Goal: Task Accomplishment & Management: Complete application form

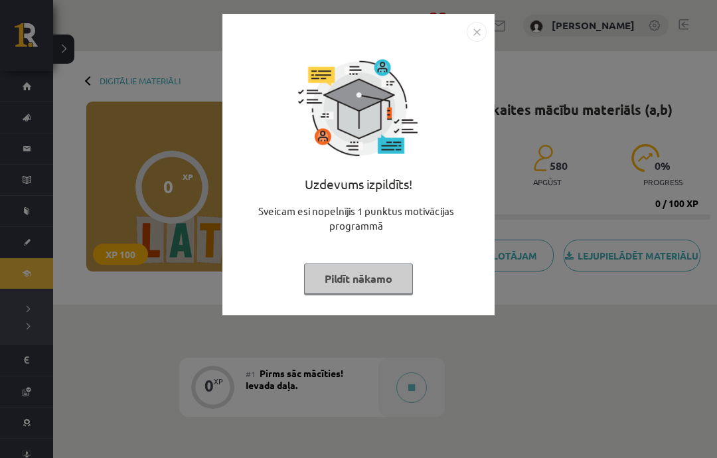
click at [362, 279] on button "Pildīt nākamo" at bounding box center [358, 279] width 109 height 31
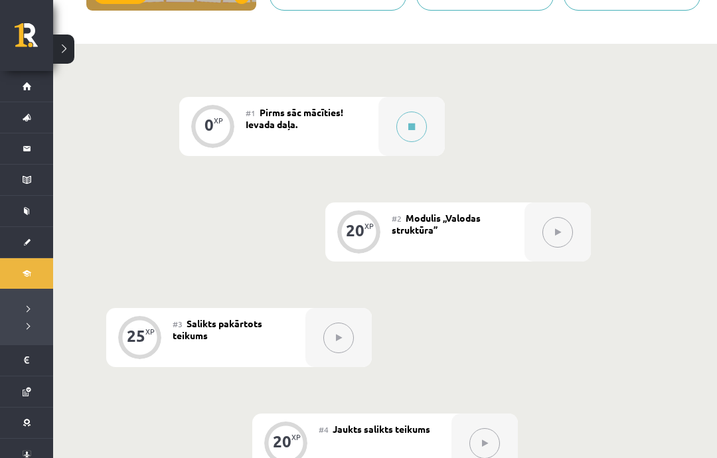
scroll to position [260, 0]
click at [406, 133] on button at bounding box center [411, 127] width 31 height 31
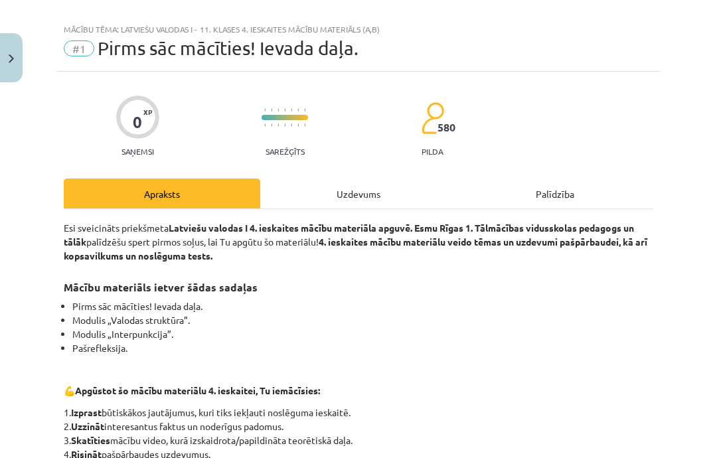
click at [382, 195] on div "Uzdevums" at bounding box center [358, 194] width 197 height 30
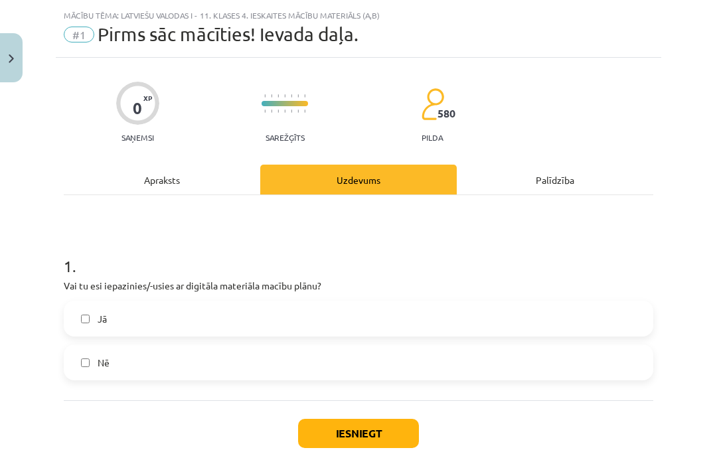
scroll to position [33, 0]
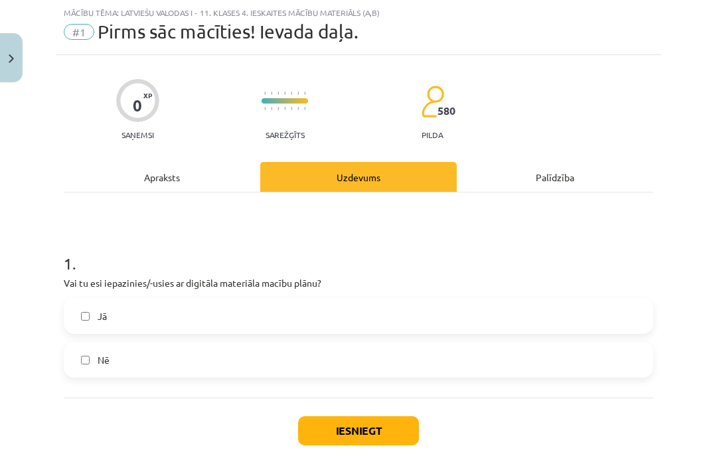
click at [340, 322] on label "Jā" at bounding box center [358, 315] width 587 height 33
click at [333, 430] on button "Iesniegt" at bounding box center [358, 430] width 121 height 29
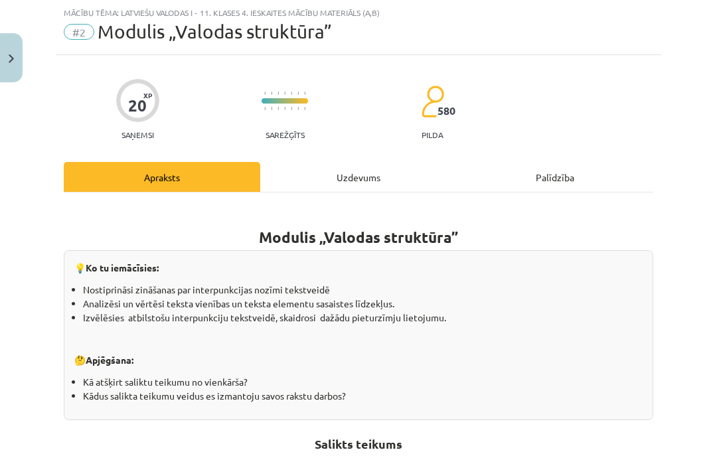
click at [374, 173] on div "Uzdevums" at bounding box center [358, 177] width 197 height 30
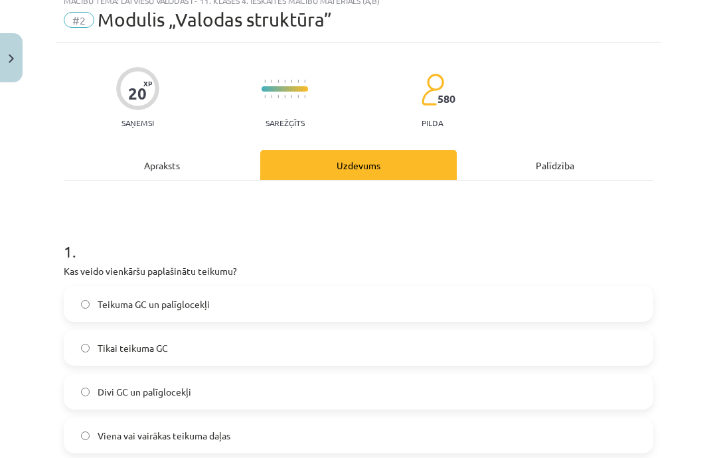
scroll to position [46, 0]
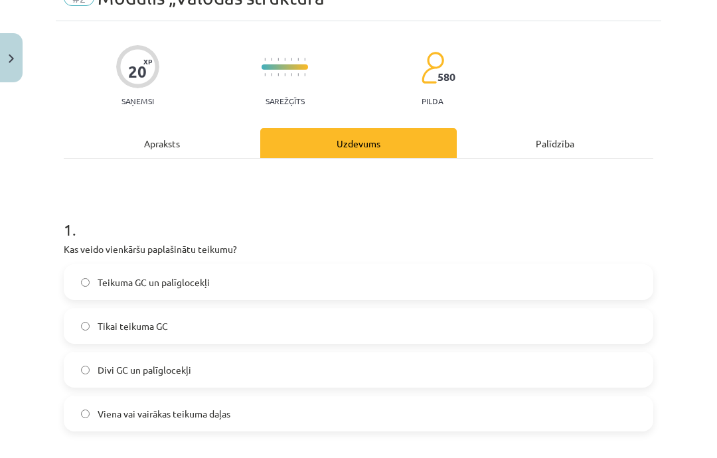
click at [198, 148] on div "Apraksts" at bounding box center [162, 143] width 197 height 30
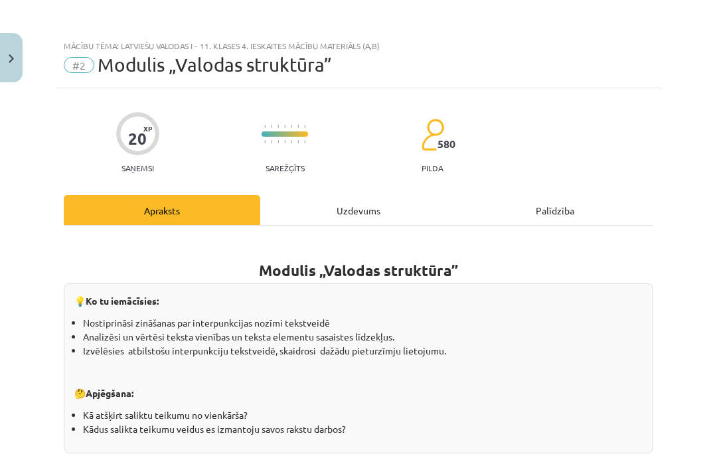
scroll to position [-1, 0]
click at [349, 215] on div "Uzdevums" at bounding box center [358, 210] width 197 height 30
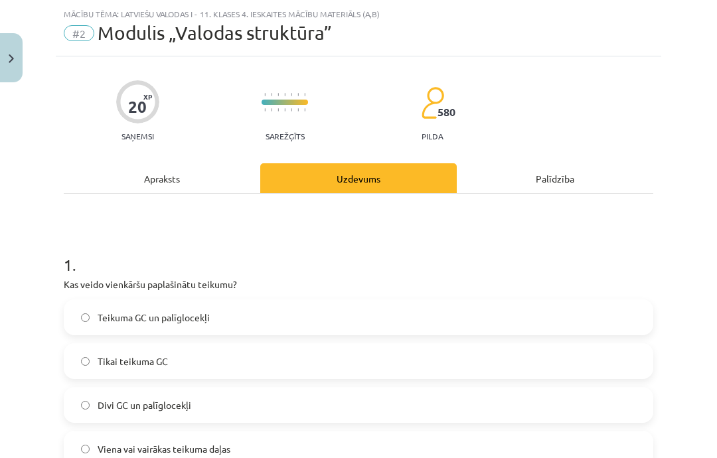
scroll to position [33, 0]
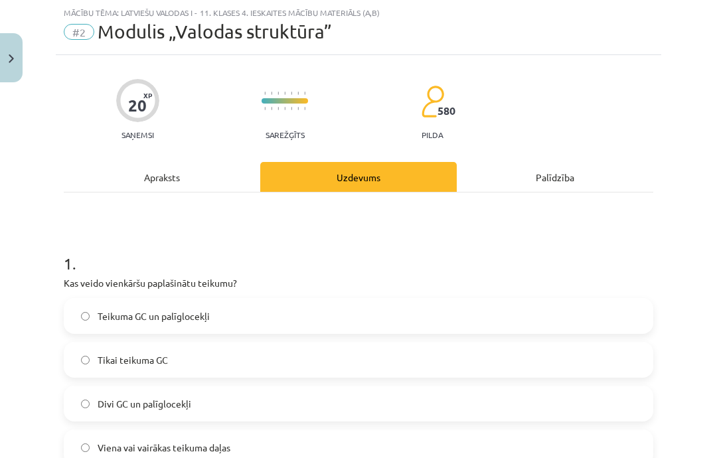
click at [191, 174] on div "Apraksts" at bounding box center [162, 177] width 197 height 30
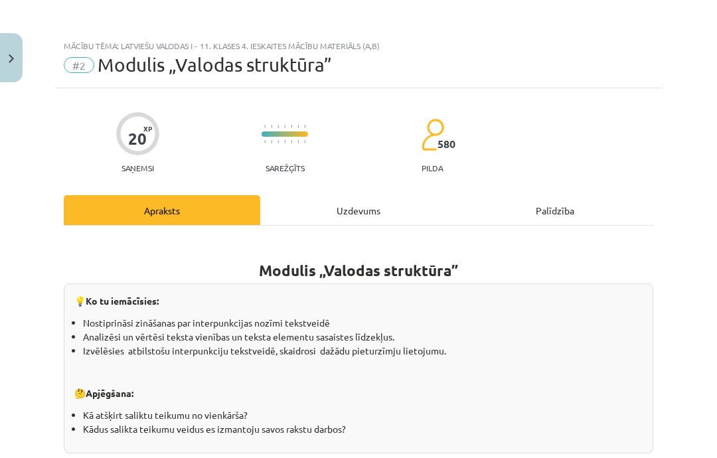
scroll to position [0, 0]
click at [363, 212] on div "Uzdevums" at bounding box center [358, 210] width 197 height 30
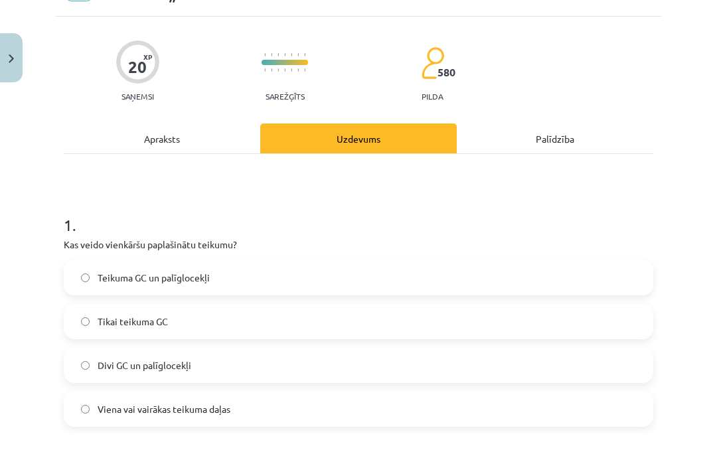
scroll to position [72, 0]
copy p "Kas veido vienkāršu paplašinātu teikumu?"
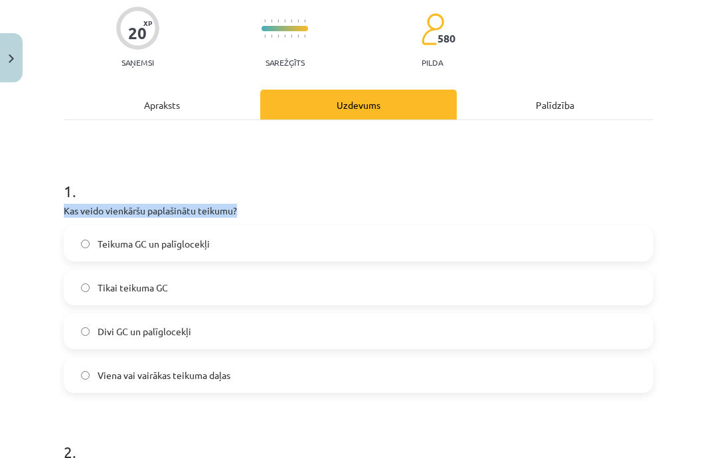
scroll to position [106, 0]
click at [473, 243] on label "Teikuma GC un palīglocekļi" at bounding box center [358, 243] width 587 height 33
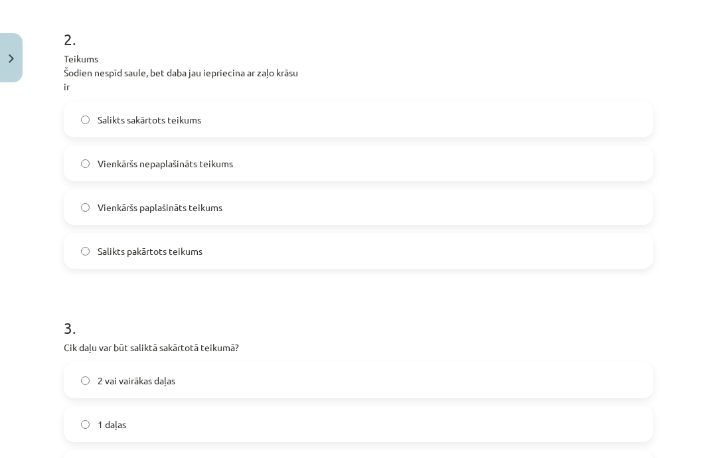
scroll to position [519, 0]
click at [582, 109] on label "Salikts sakārtots teikums" at bounding box center [358, 119] width 587 height 33
copy span "Salikts sakārtots teikums"
click at [457, 105] on label "Salikts sakārtots teikums" at bounding box center [358, 119] width 587 height 33
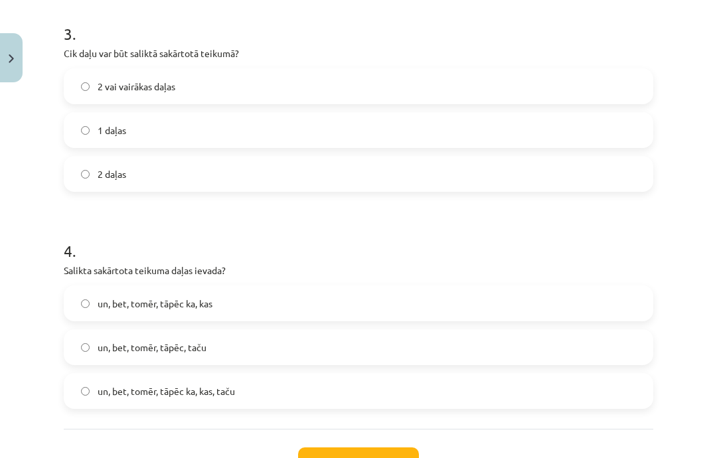
scroll to position [813, 0]
click at [586, 79] on label "2 vai vairākas daļas" at bounding box center [358, 86] width 587 height 33
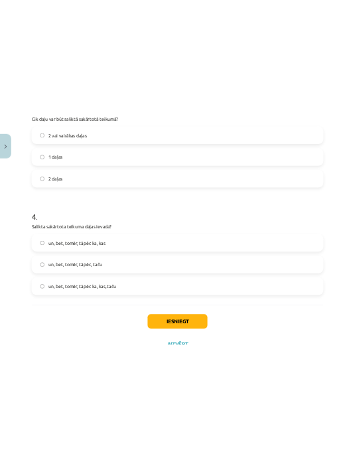
scroll to position [280, 0]
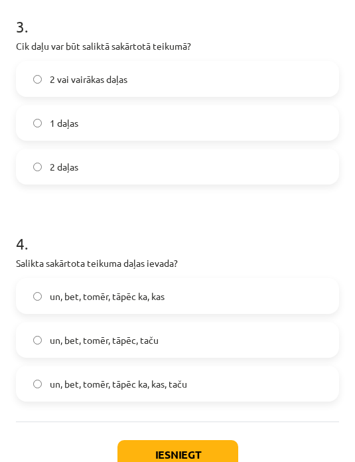
click at [209, 347] on label "un, bet, tomēr, tāpēc, taču" at bounding box center [177, 339] width 321 height 33
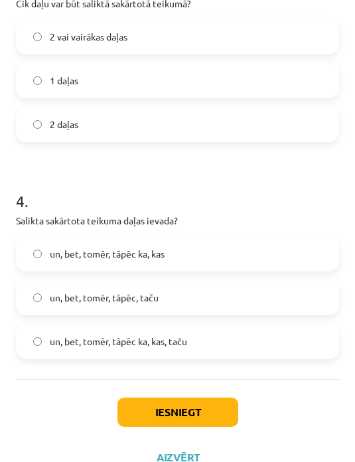
scroll to position [904, 0]
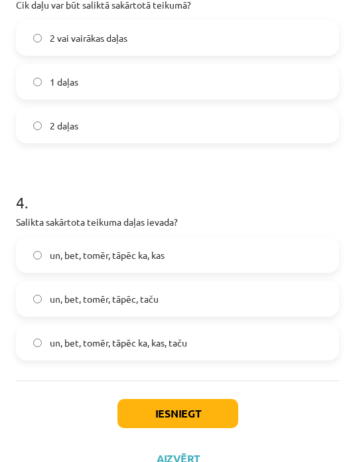
click at [214, 418] on button "Iesniegt" at bounding box center [178, 413] width 121 height 29
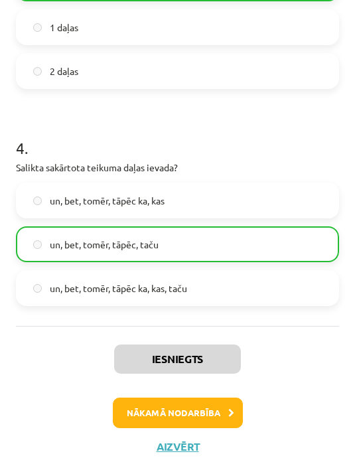
scroll to position [971, 0]
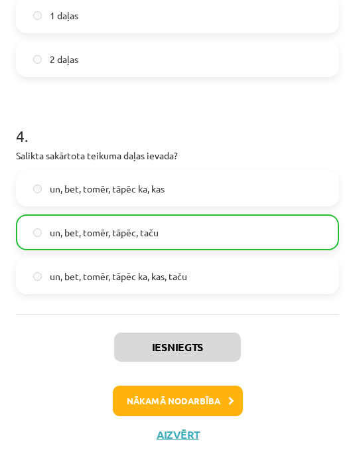
click at [193, 402] on button "Nākamā nodarbība" at bounding box center [178, 401] width 130 height 31
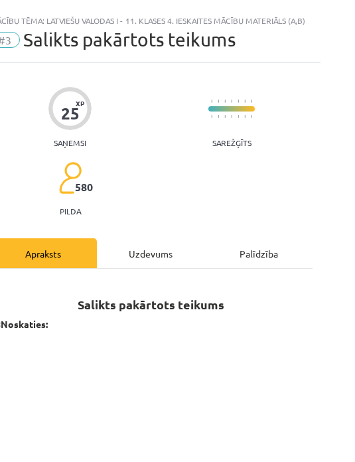
scroll to position [0, 27]
click at [173, 248] on div "Uzdevums" at bounding box center [150, 253] width 108 height 30
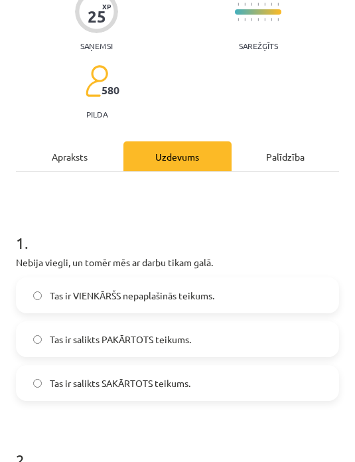
scroll to position [98, 0]
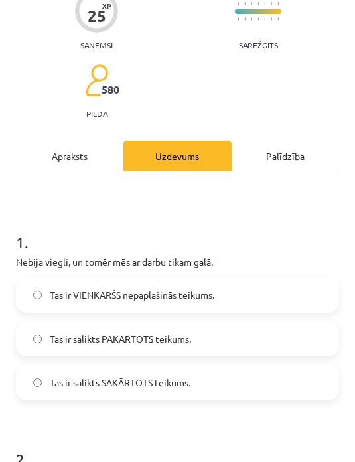
click at [175, 391] on label "Tas ir salikts SAKĀRTOTS teikums." at bounding box center [177, 382] width 321 height 33
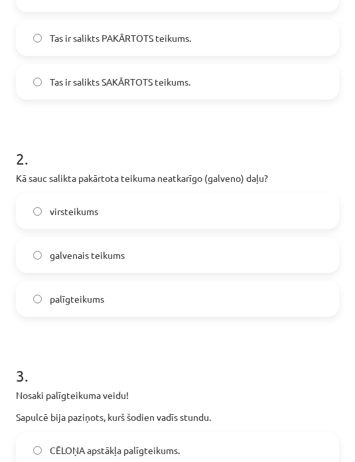
scroll to position [398, 0]
click at [262, 265] on label "galvenais teikums" at bounding box center [177, 254] width 321 height 33
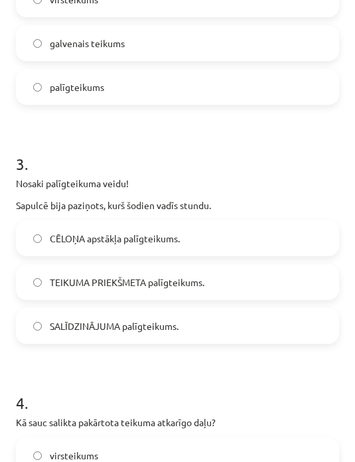
scroll to position [610, 0]
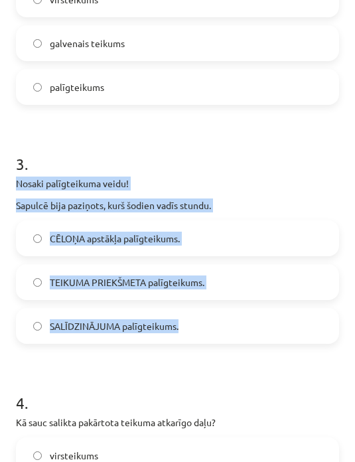
copy div "Nosaki palīgteikuma veidu! Sapulcē bija paziņots, kurš šodien vadīs stundu. CĒL…"
click at [282, 368] on form "1 . Nebija viegli, un tomēr mēs ar darbu tikam galā. Tas ir VIENKĀRŠS nepaplaši…" at bounding box center [177, 248] width 323 height 1103
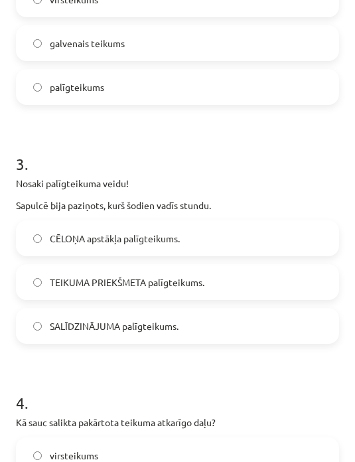
click at [297, 276] on label "TEIKUMA PRIEKŠMETA palīgteikums." at bounding box center [177, 282] width 321 height 33
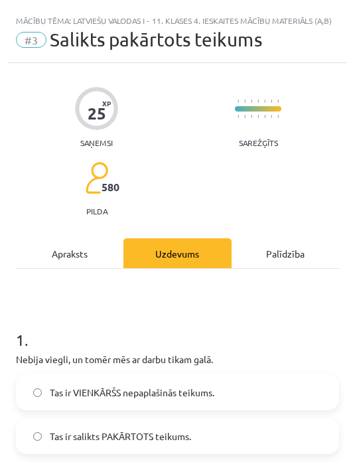
scroll to position [0, 0]
click at [52, 242] on div "Apraksts" at bounding box center [70, 253] width 108 height 30
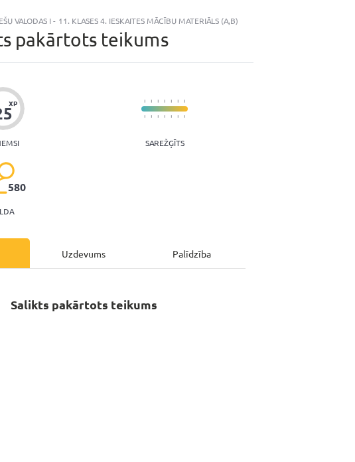
scroll to position [0, 94]
click at [84, 253] on div "Uzdevums" at bounding box center [84, 253] width 108 height 30
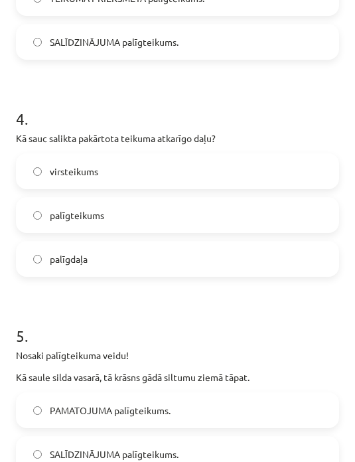
scroll to position [894, 0]
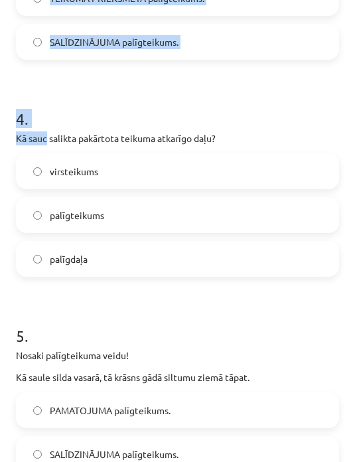
click at [238, 321] on h1 "5 ." at bounding box center [177, 323] width 323 height 41
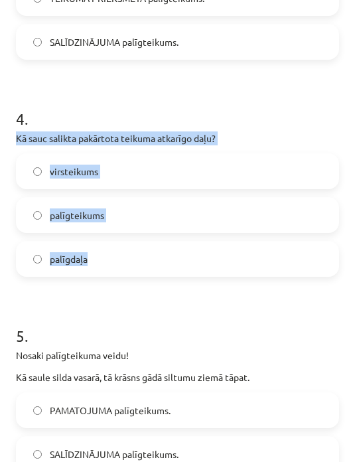
copy div "Kā sauc salikta pakārtota teikuma atkarīgo daļu? virsteikums palīgteikums palīg…"
click at [250, 313] on h1 "5 ." at bounding box center [177, 323] width 323 height 41
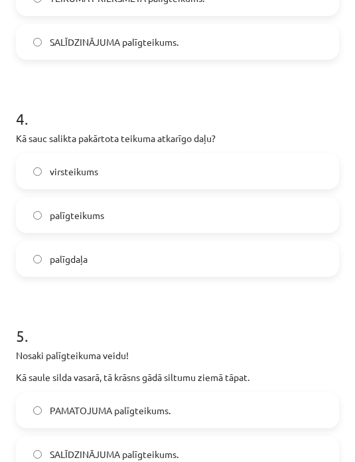
click at [41, 210] on label "palīgteikums" at bounding box center [177, 215] width 321 height 33
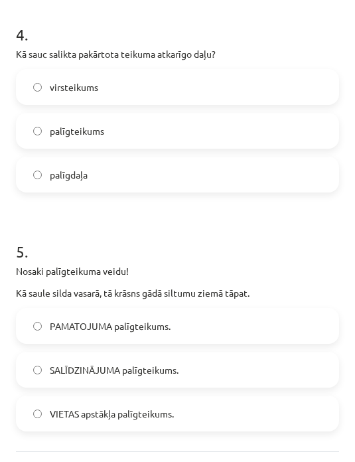
scroll to position [979, 0]
click at [236, 319] on label "PAMATOJUMA palīgteikums." at bounding box center [177, 325] width 321 height 33
click at [142, 370] on span "SALĪDZINĀJUMA palīgteikums." at bounding box center [114, 370] width 129 height 14
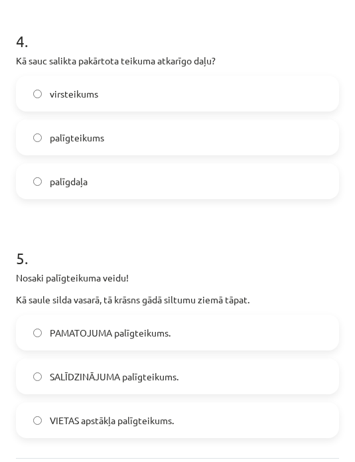
scroll to position [976, 0]
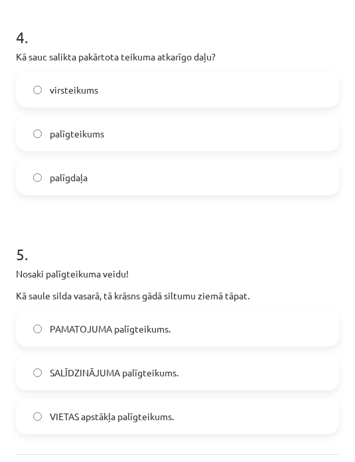
click at [7, 274] on div "Mācību tēma: Latviešu valodas i - 11. klases 4. ieskaites mācību materiāls (a,b…" at bounding box center [177, 231] width 355 height 462
click at [26, 272] on p "Nosaki palīgteikuma veidu!" at bounding box center [177, 274] width 323 height 14
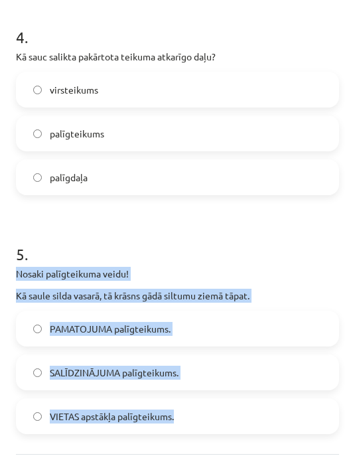
scroll to position [309, 0]
copy div "Nosaki palīgteikuma veidu! Kā saule silda vasarā, tā krāsns gādā siltumu ziemā …"
click at [314, 234] on h1 "5 ." at bounding box center [177, 242] width 323 height 41
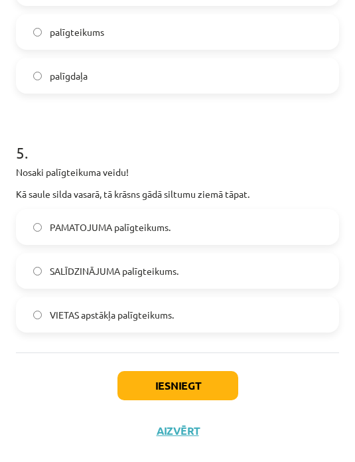
scroll to position [1078, 0]
click at [203, 376] on button "Iesniegt" at bounding box center [178, 385] width 121 height 29
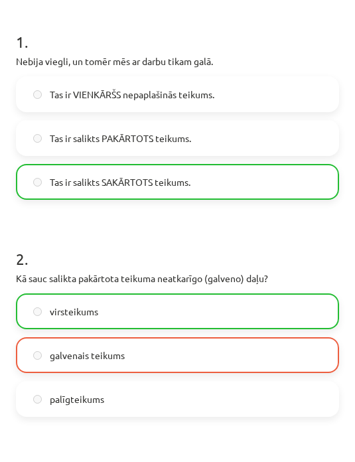
scroll to position [316, 0]
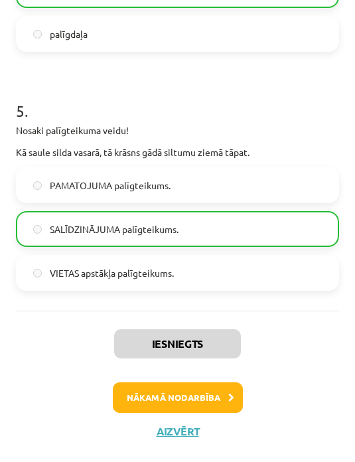
click at [223, 395] on button "Nākamā nodarbība" at bounding box center [178, 397] width 130 height 31
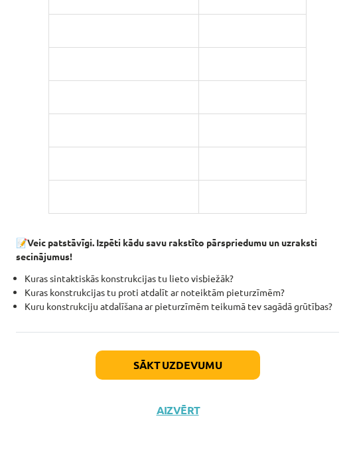
scroll to position [1571, -1]
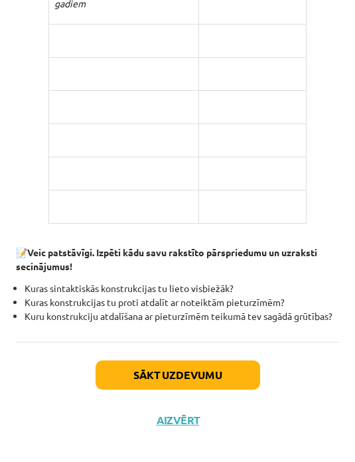
click at [217, 388] on button "Sākt uzdevumu" at bounding box center [178, 375] width 165 height 29
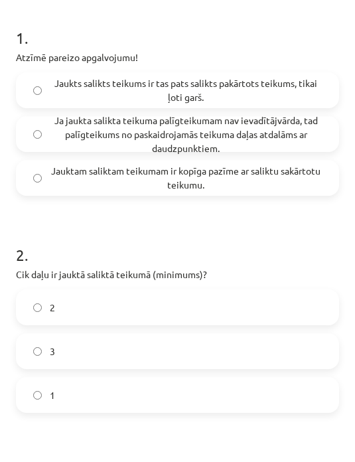
scroll to position [302, 0]
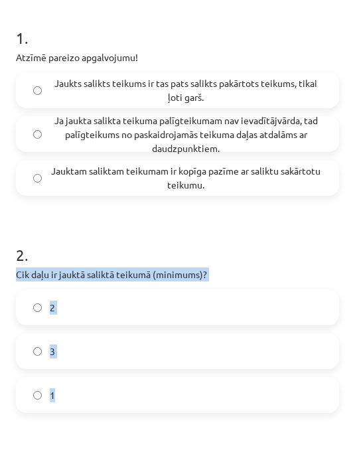
click at [272, 177] on span "Jauktam saliktam teikumam ir kopīga pazīme ar saliktu sakārtotu teikumu." at bounding box center [186, 178] width 272 height 28
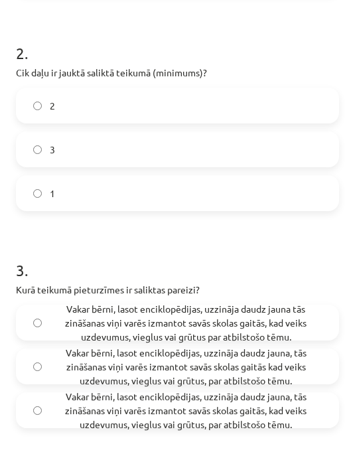
scroll to position [505, 0]
click at [237, 147] on label "3" at bounding box center [177, 148] width 321 height 33
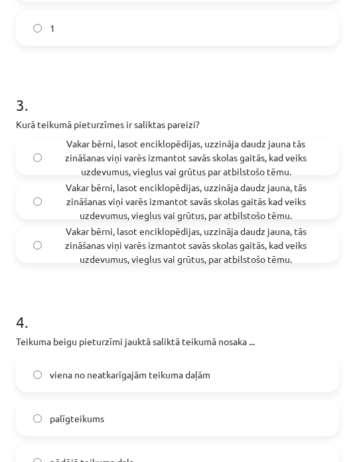
scroll to position [669, 0]
click at [9, 125] on div "20 XP Saņemsi Sarežģīts 580 pilda Apraksts Uzdevums Palīdzība 1 . Atzīmē pareiz…" at bounding box center [177, 45] width 339 height 1302
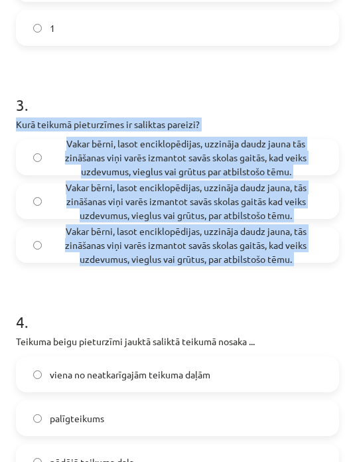
copy div "Kurā teikumā pieturzīmes ir saliktas pareizi? Vakar bērni, lasot enciklopēdijas…"
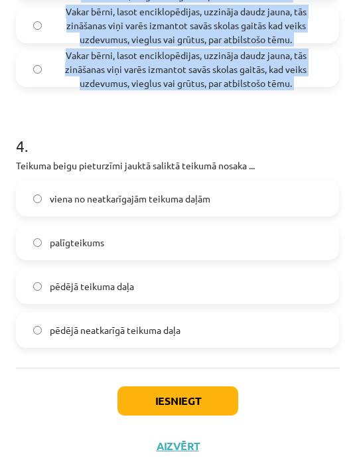
scroll to position [845, 0]
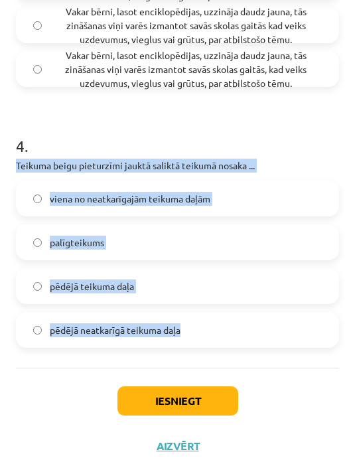
copy div "Teikuma beigu pieturzīmi jauktā saliktā teikumā nosaka ... viena no neatkarīgaj…"
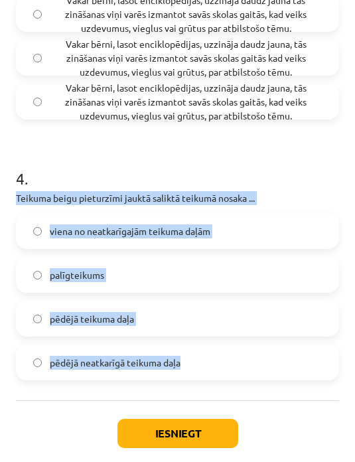
scroll to position [813, 0]
click at [291, 155] on h1 "4 ." at bounding box center [177, 166] width 323 height 41
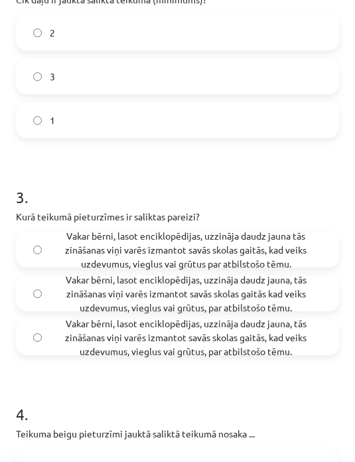
scroll to position [576, 0]
click at [211, 339] on span "Vakar bērni, lasot enciklopēdijas, uzzināja daudz jauna, tās zināšanas viņi var…" at bounding box center [186, 338] width 272 height 42
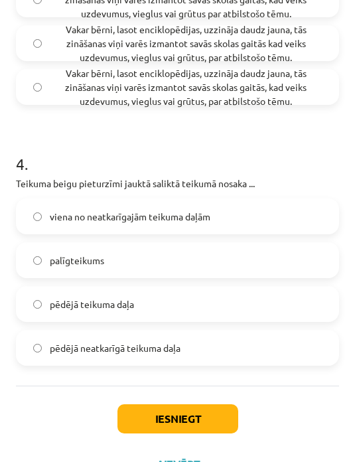
scroll to position [827, 0]
click at [216, 353] on label "pēdējā neatkarīgā teikuma daļa" at bounding box center [177, 347] width 321 height 33
click at [215, 418] on button "Iesniegt" at bounding box center [178, 418] width 121 height 29
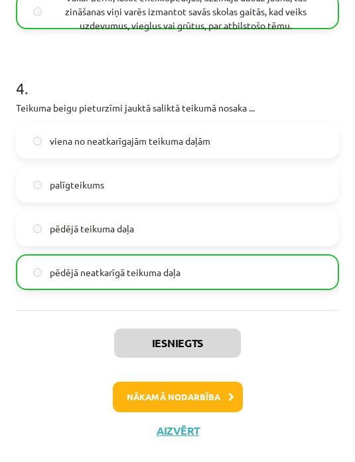
scroll to position [902, 0]
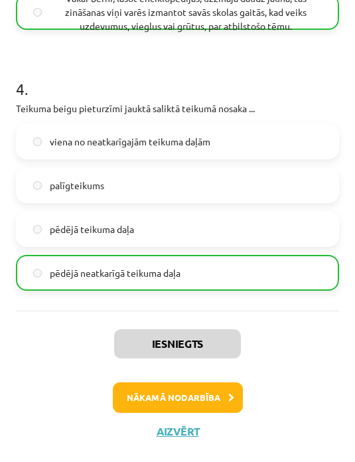
click at [177, 389] on button "Nākamā nodarbība" at bounding box center [178, 397] width 130 height 31
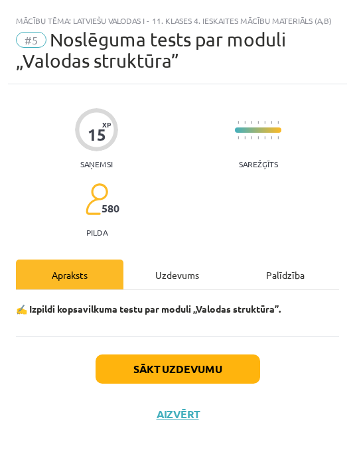
click at [169, 369] on button "Sākt uzdevumu" at bounding box center [178, 369] width 165 height 29
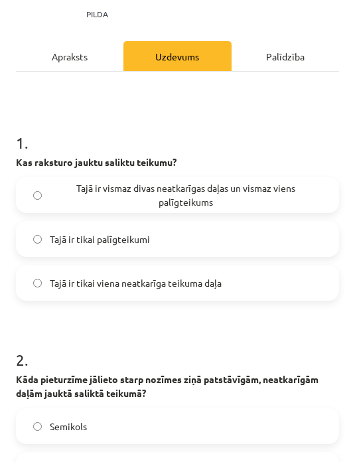
scroll to position [220, 0]
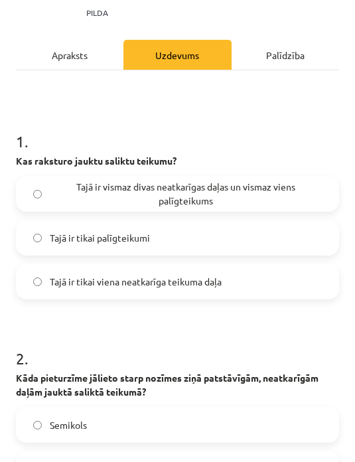
click at [6, 152] on div "Mācību tēma: Latviešu valodas i - 11. klases 4. ieskaites mācību materiāls (a,b…" at bounding box center [177, 231] width 355 height 462
copy div "Kas raksturo jauktu saliktu teikumu? Tajā ir vismaz divas neatkarīgas daļas un …"
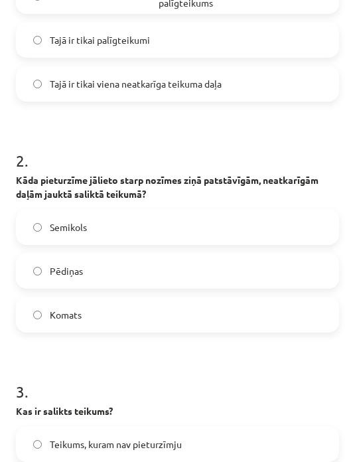
scroll to position [418, 0]
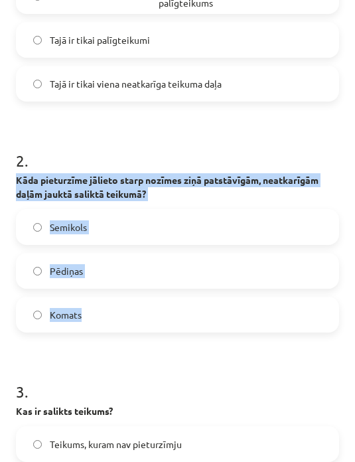
copy div "Kāda pieturzīme jālieto starp nozīmes ziņā patstāvīgām, neatkarīgām daļām jaukt…"
click at [232, 378] on h1 "3 ." at bounding box center [177, 379] width 323 height 41
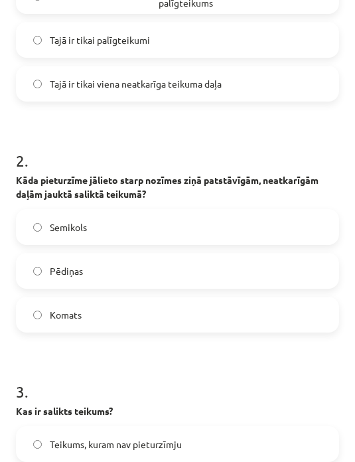
click at [229, 320] on label "Komats" at bounding box center [177, 314] width 321 height 33
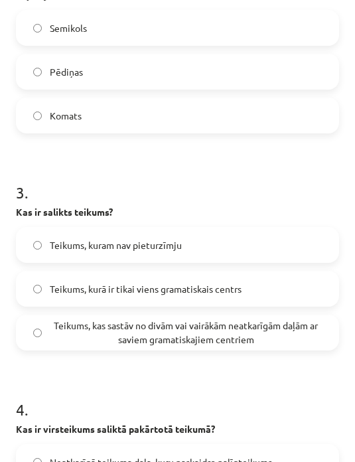
scroll to position [617, 0]
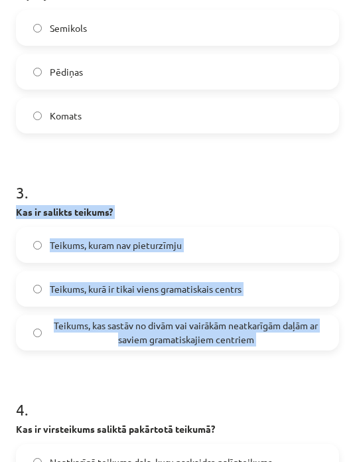
copy div "Kas ir salikts teikums? Teikums, kuram nav pieturzīmju [GEOGRAPHIC_DATA], kurā …"
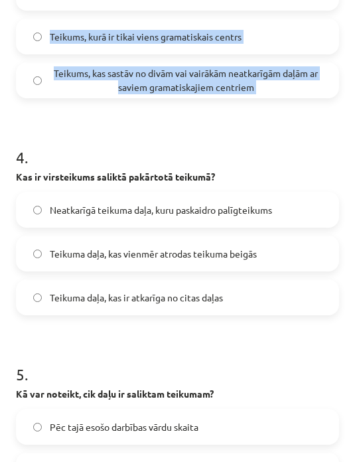
scroll to position [870, 0]
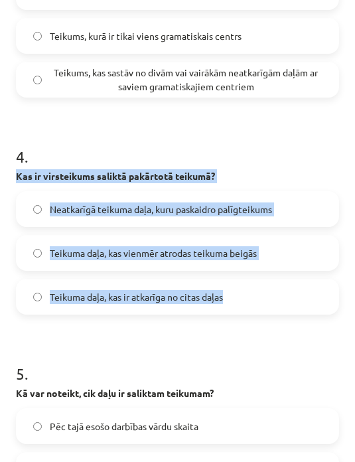
click at [292, 359] on h1 "5 ." at bounding box center [177, 361] width 323 height 41
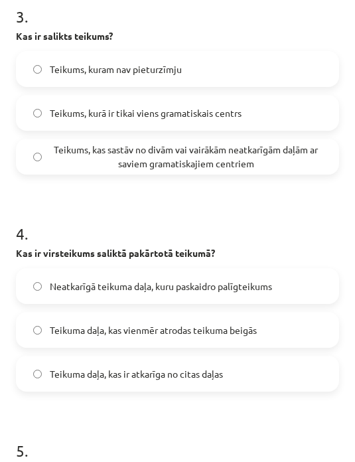
scroll to position [793, 0]
click at [256, 279] on span "Neatkarīgā teikuma daļa, kuru paskaidro palīgteikums" at bounding box center [161, 286] width 222 height 14
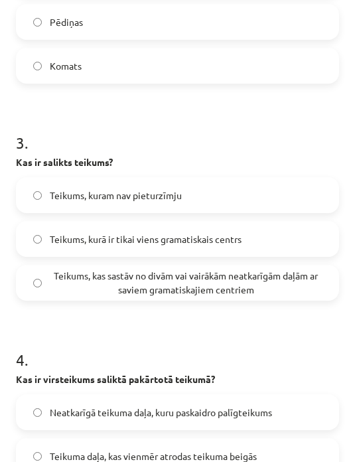
scroll to position [667, 0]
click at [234, 282] on span "Teikums, kas sastāv no divām vai vairākām neatkarīgām daļām ar saviem gramatisk…" at bounding box center [186, 283] width 272 height 28
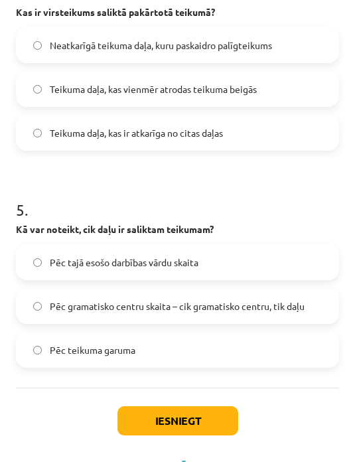
scroll to position [1034, 0]
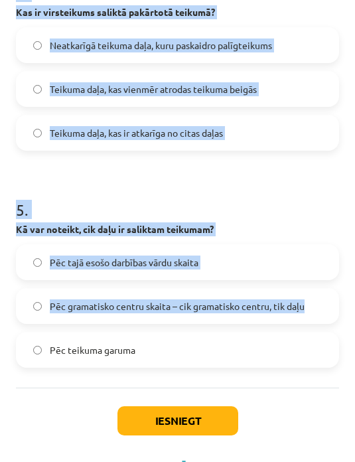
click at [52, 401] on div "Iesniegt Aizvērt" at bounding box center [177, 460] width 323 height 144
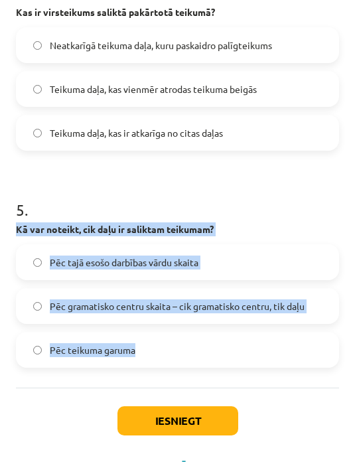
click at [280, 195] on h1 "5 ." at bounding box center [177, 197] width 323 height 41
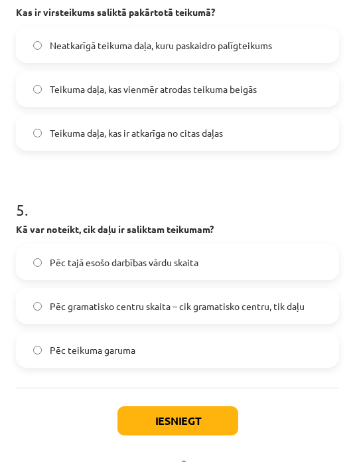
click at [246, 299] on span "Pēc gramatisko centru skaita – cik gramatisko centru, tik daļu" at bounding box center [177, 306] width 255 height 14
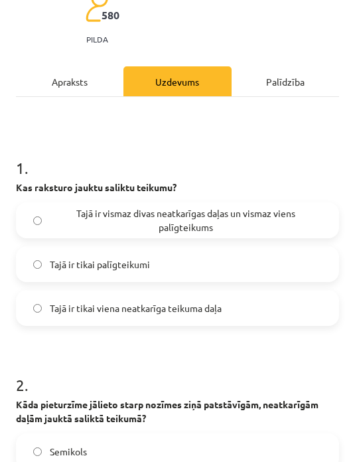
scroll to position [193, 0]
click at [255, 211] on span "Tajā ir vismaz divas neatkarīgas daļas un vismaz viens palīgteikums" at bounding box center [186, 221] width 272 height 28
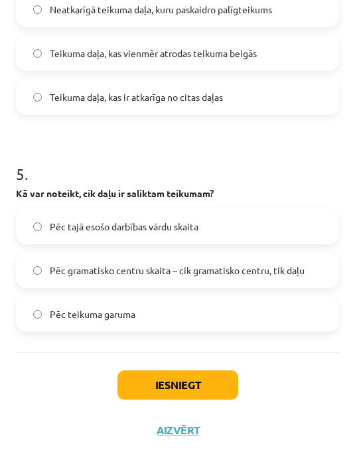
scroll to position [1069, 0]
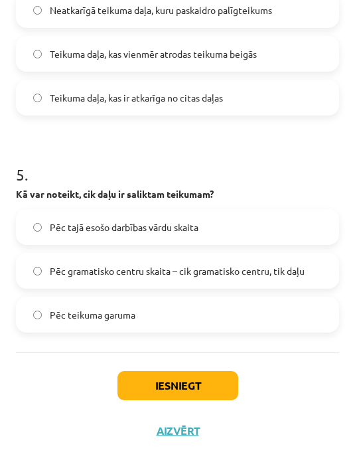
click at [208, 375] on button "Iesniegt" at bounding box center [178, 385] width 121 height 29
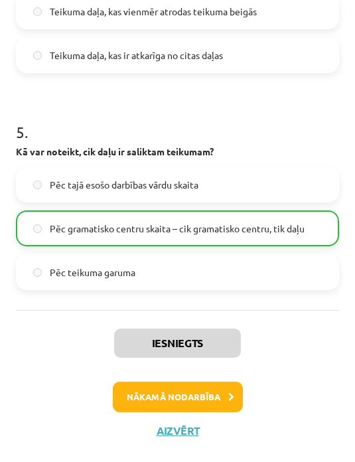
scroll to position [1111, 0]
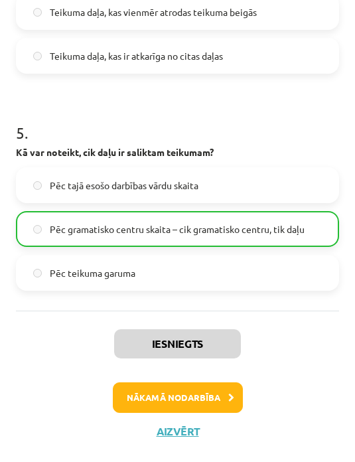
click at [203, 386] on button "Nākamā nodarbība" at bounding box center [178, 397] width 130 height 31
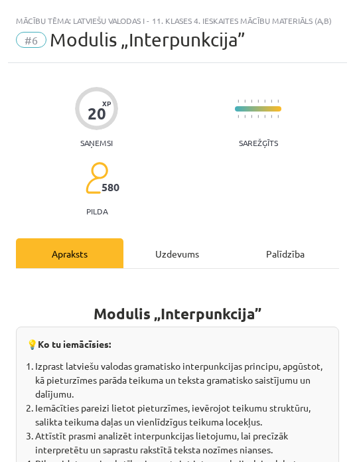
scroll to position [0, 0]
click at [191, 252] on div "Uzdevums" at bounding box center [178, 253] width 108 height 30
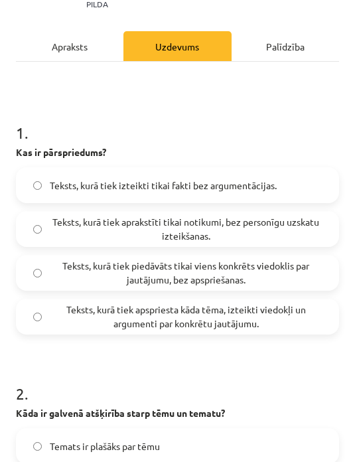
scroll to position [209, 0]
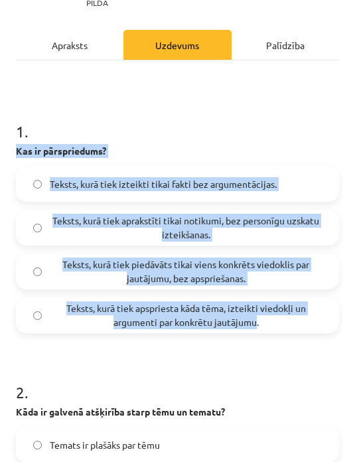
click at [264, 362] on h1 "2 ." at bounding box center [177, 380] width 323 height 41
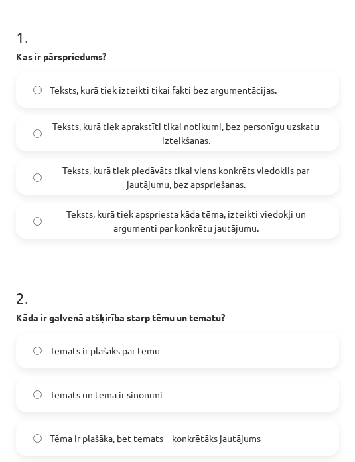
scroll to position [305, 0]
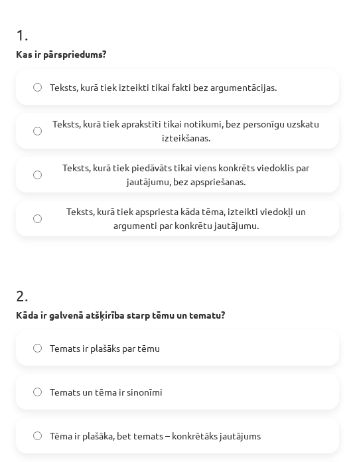
click at [289, 220] on span "Teksts, kurā tiek apspriesta kāda tēma, izteikti viedokļi un argumenti par konk…" at bounding box center [186, 219] width 272 height 28
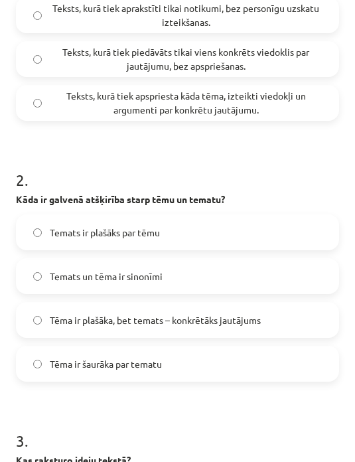
scroll to position [421, 0]
click at [259, 406] on form "1 . Kas ir pārspriedums? Teksts, kurā tiek izteikti tikai fakti bez argumentāci…" at bounding box center [177, 372] width 323 height 973
click at [280, 317] on label "Tēma ir plašāka, bet temats – konkrētāks jautājums" at bounding box center [177, 319] width 321 height 33
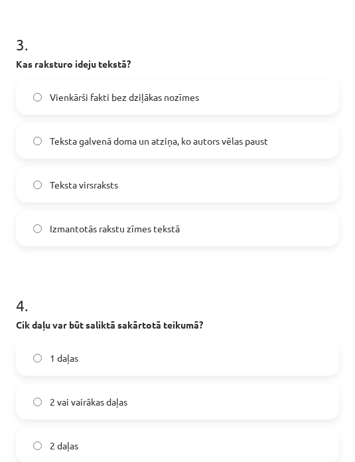
scroll to position [820, 0]
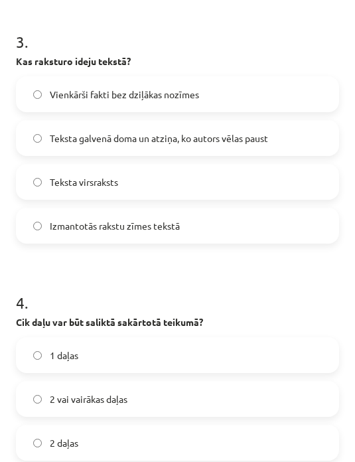
click at [293, 282] on h1 "4 ." at bounding box center [177, 290] width 323 height 41
click at [264, 145] on span "Teksta galvenā doma un atziņa, ko autors vēlas paust" at bounding box center [159, 138] width 218 height 14
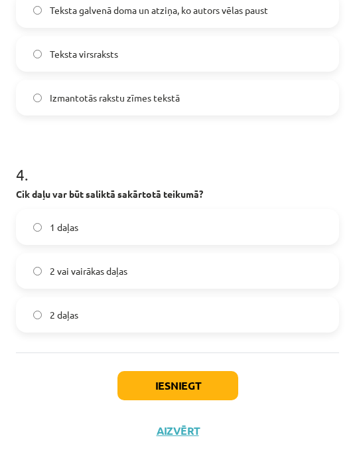
scroll to position [948, 0]
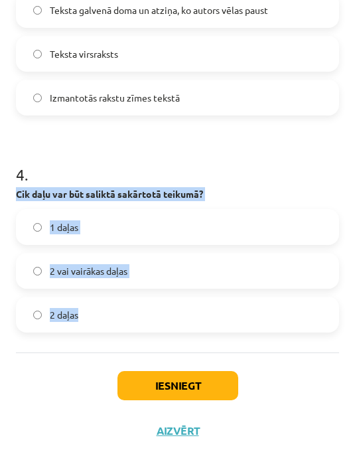
click at [44, 385] on div "Iesniegt Aizvērt" at bounding box center [177, 425] width 323 height 144
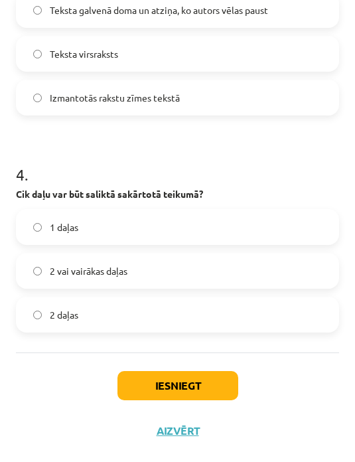
click at [267, 268] on label "2 vai vairākas daļas" at bounding box center [177, 270] width 321 height 33
click at [215, 382] on button "Iesniegt" at bounding box center [178, 385] width 121 height 29
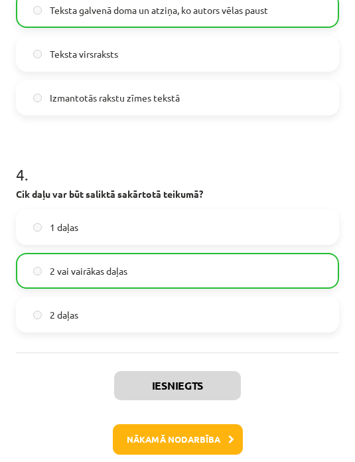
click at [224, 433] on button "Nākamā nodarbība" at bounding box center [178, 439] width 130 height 31
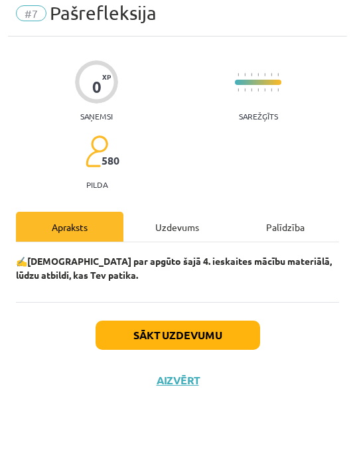
scroll to position [0, 0]
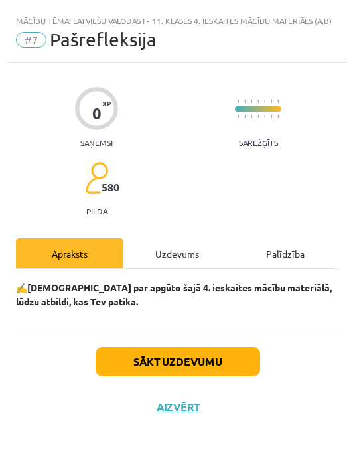
click at [240, 361] on button "Sākt uzdevumu" at bounding box center [178, 361] width 165 height 29
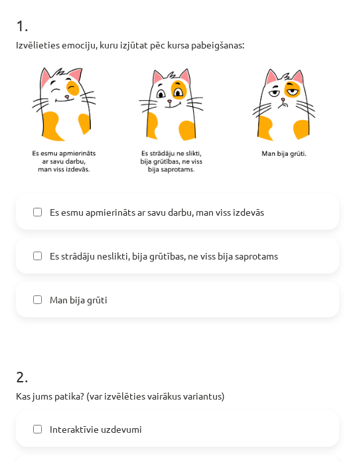
scroll to position [310, 0]
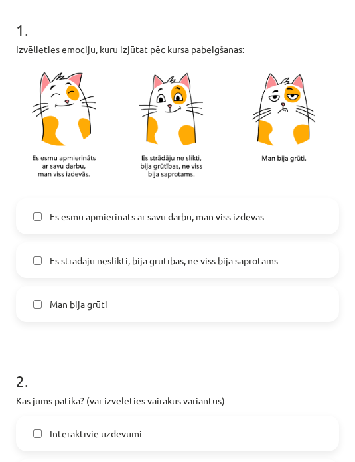
click at [256, 212] on span "Es esmu apmierināts ar savu darbu, man viss izdevās" at bounding box center [157, 217] width 214 height 14
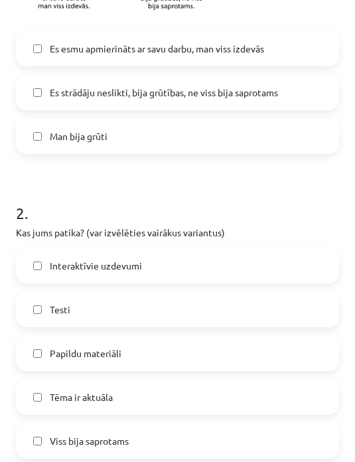
scroll to position [479, 0]
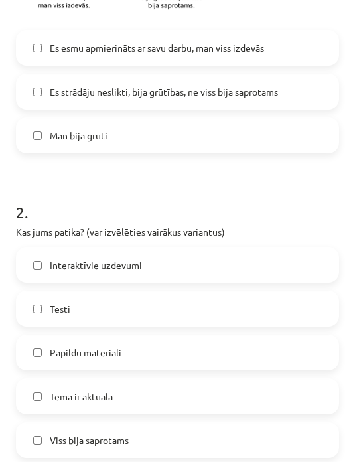
click at [265, 252] on label "Interaktīvie uzdevumi" at bounding box center [177, 264] width 321 height 33
click at [194, 404] on label "Tēma ir aktuāla" at bounding box center [177, 396] width 321 height 33
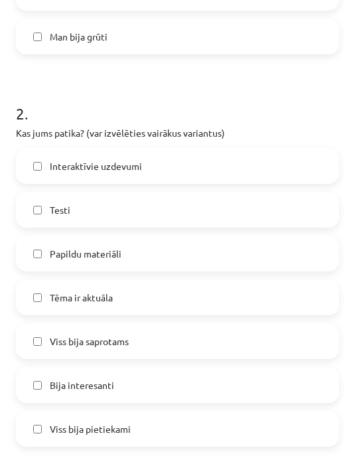
click at [216, 332] on label "Viss bija saprotams" at bounding box center [177, 341] width 321 height 33
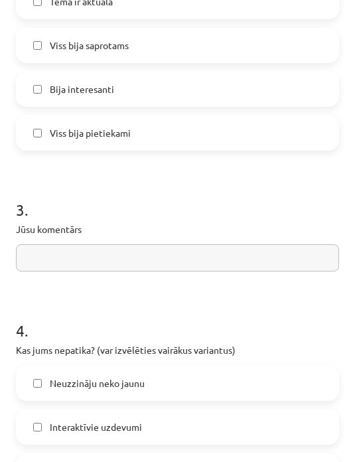
scroll to position [874, 0]
click at [262, 253] on input "text" at bounding box center [177, 257] width 323 height 27
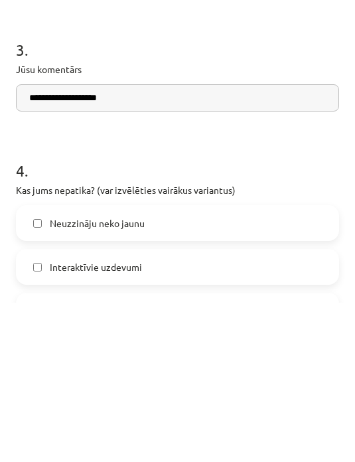
type input "**********"
click at [295, 122] on form "**********" at bounding box center [177, 49] width 323 height 1230
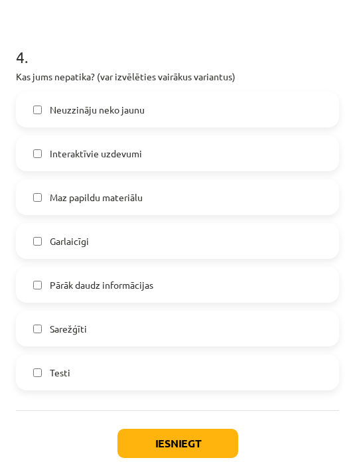
scroll to position [1147, 0]
click at [305, 191] on label "Maz papildu materiālu" at bounding box center [177, 197] width 321 height 33
click at [308, 191] on label "Maz papildu materiālu" at bounding box center [177, 197] width 321 height 33
click at [294, 147] on label "Interaktīvie uzdevumi" at bounding box center [177, 153] width 321 height 33
click at [214, 430] on button "Iesniegt" at bounding box center [178, 443] width 121 height 29
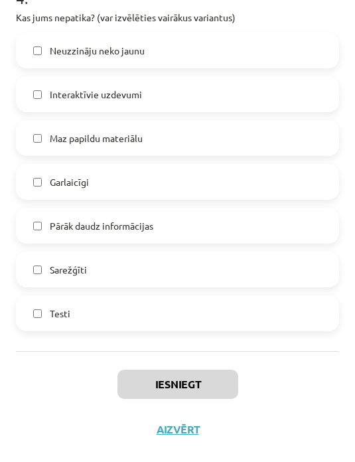
scroll to position [1205, 0]
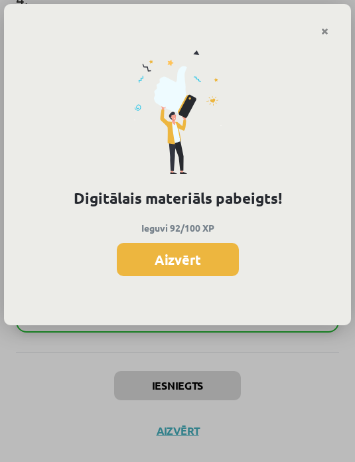
click at [222, 264] on button "Aizvērt" at bounding box center [178, 259] width 122 height 33
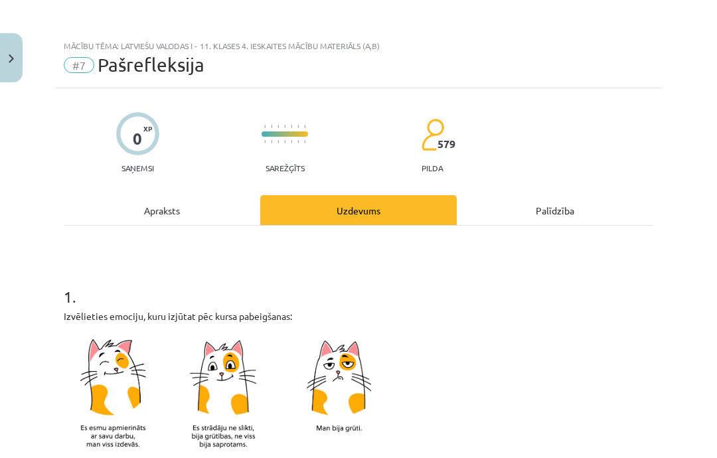
scroll to position [0, 0]
click at [10, 56] on img "Close" at bounding box center [11, 58] width 5 height 9
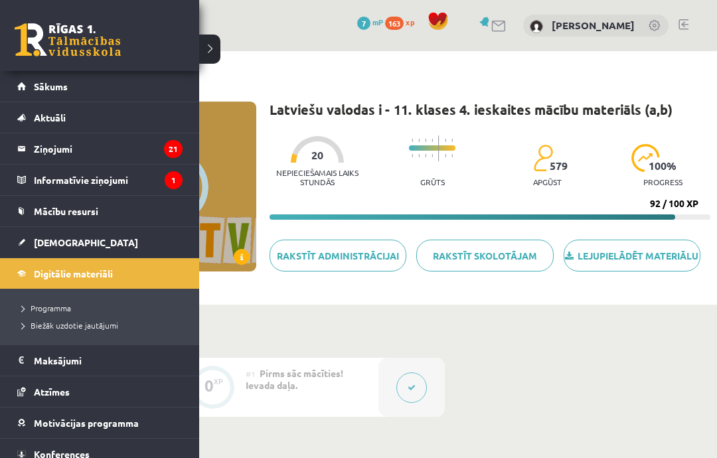
click at [27, 242] on link "[DEMOGRAPHIC_DATA]" at bounding box center [99, 242] width 165 height 31
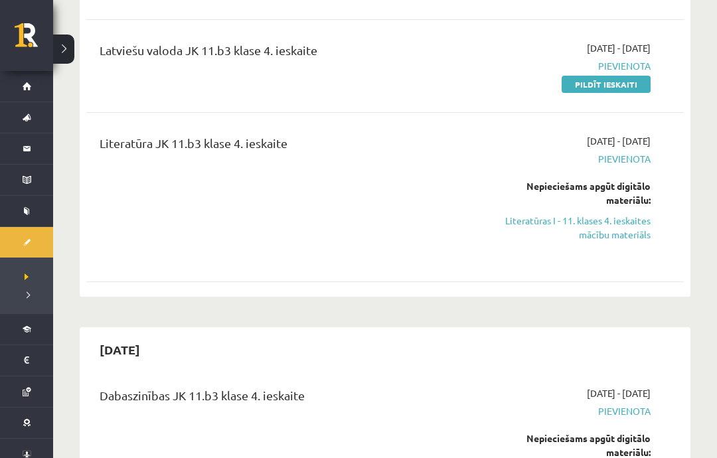
scroll to position [553, 0]
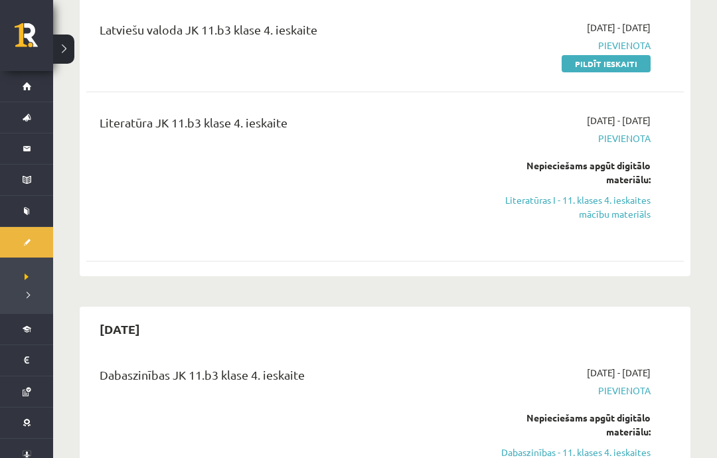
click at [646, 217] on link "Literatūras I - 11. klases 4. ieskaites mācību materiāls" at bounding box center [565, 207] width 171 height 28
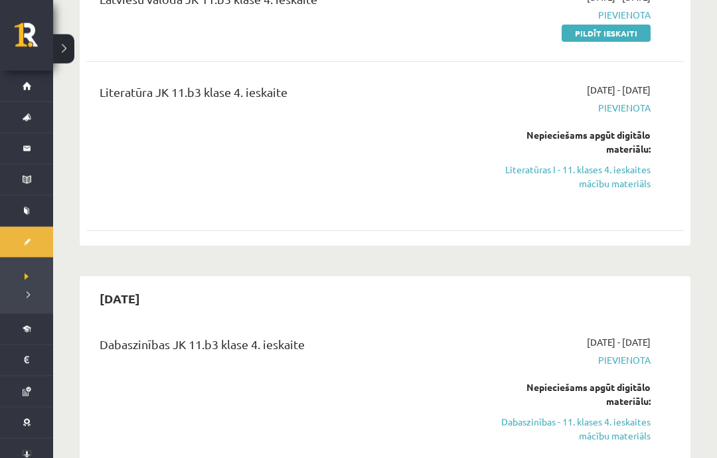
scroll to position [578, 0]
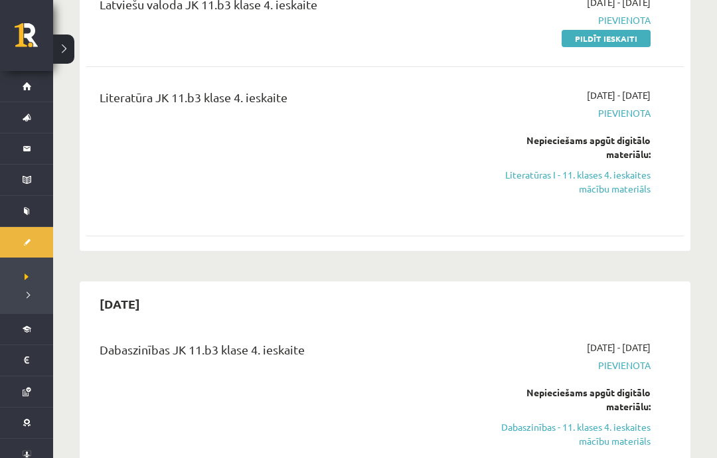
click at [641, 180] on link "Literatūras I - 11. klases 4. ieskaites mācību materiāls" at bounding box center [565, 182] width 171 height 28
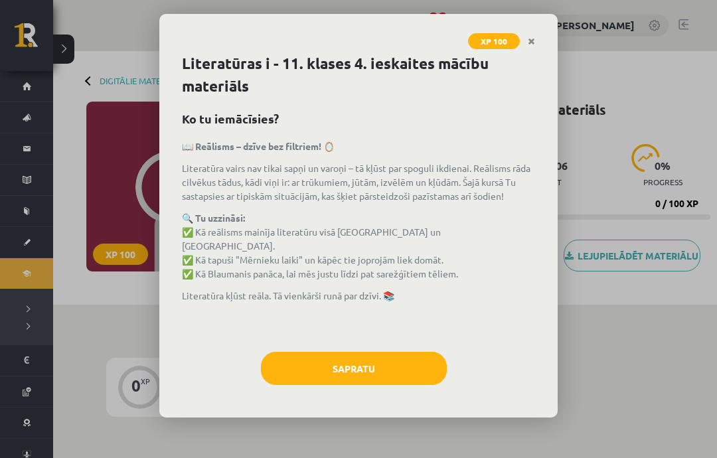
click at [401, 363] on button "Sapratu" at bounding box center [354, 368] width 186 height 33
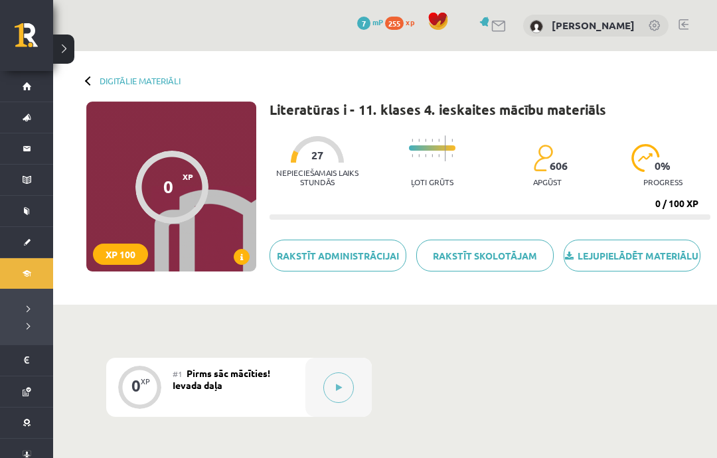
click at [337, 386] on icon at bounding box center [339, 388] width 6 height 8
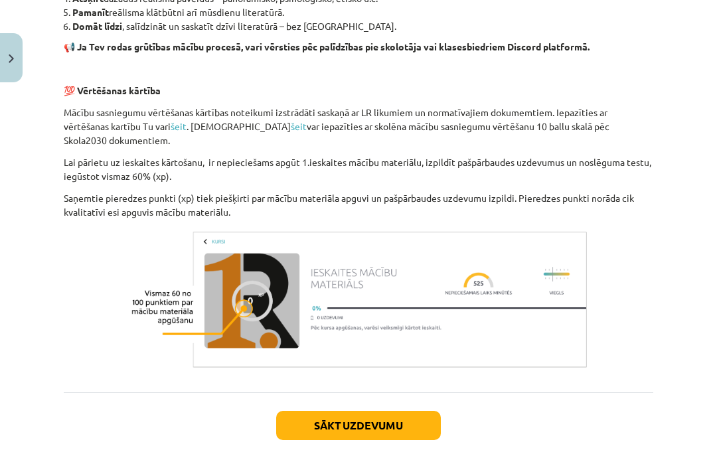
click at [398, 412] on button "Sākt uzdevumu" at bounding box center [358, 425] width 165 height 29
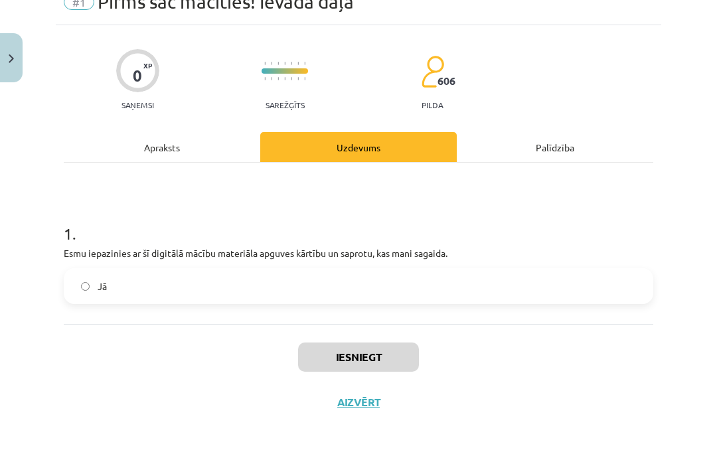
scroll to position [9, 0]
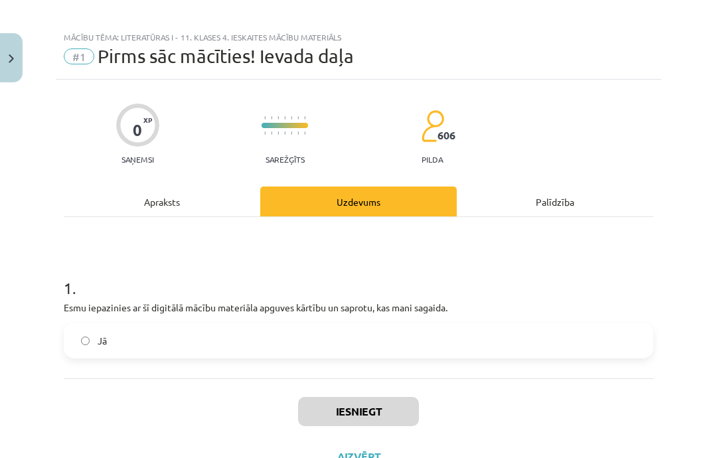
click at [420, 350] on label "Jā" at bounding box center [358, 340] width 587 height 33
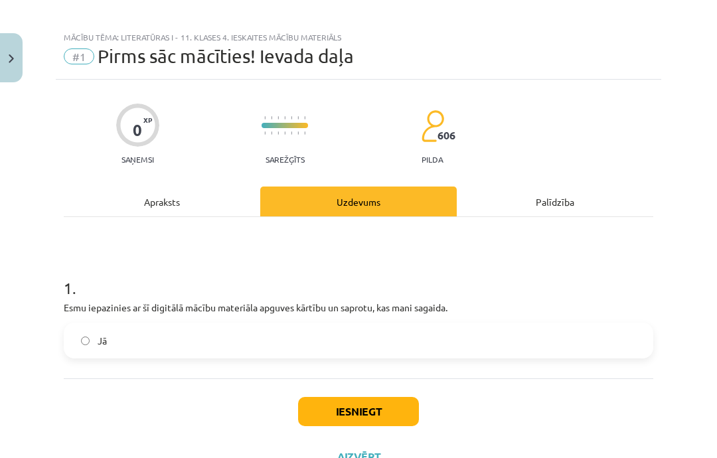
click at [382, 410] on button "Iesniegt" at bounding box center [358, 411] width 121 height 29
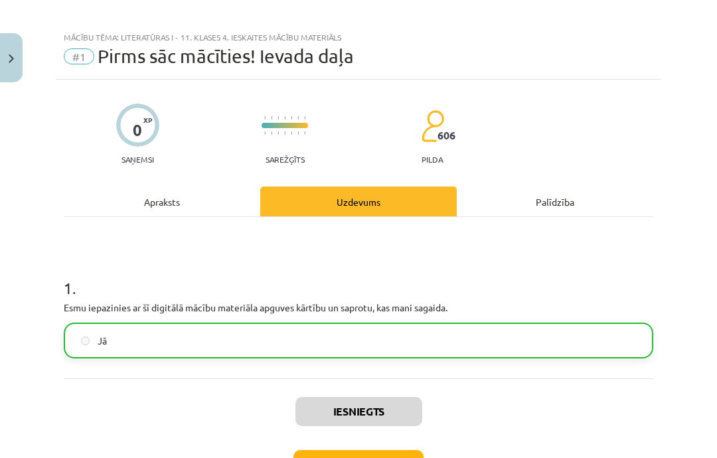
click at [392, 454] on button "Nākamā nodarbība" at bounding box center [358, 465] width 130 height 31
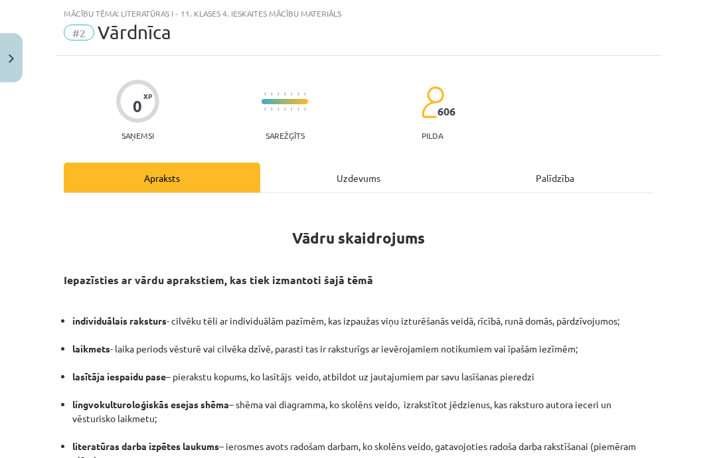
scroll to position [33, 0]
click at [382, 177] on div "Uzdevums" at bounding box center [358, 177] width 197 height 30
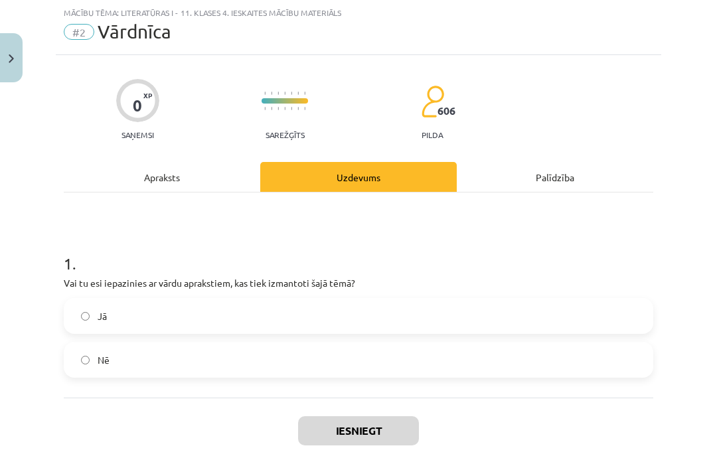
click at [190, 185] on div "Apraksts" at bounding box center [162, 177] width 197 height 30
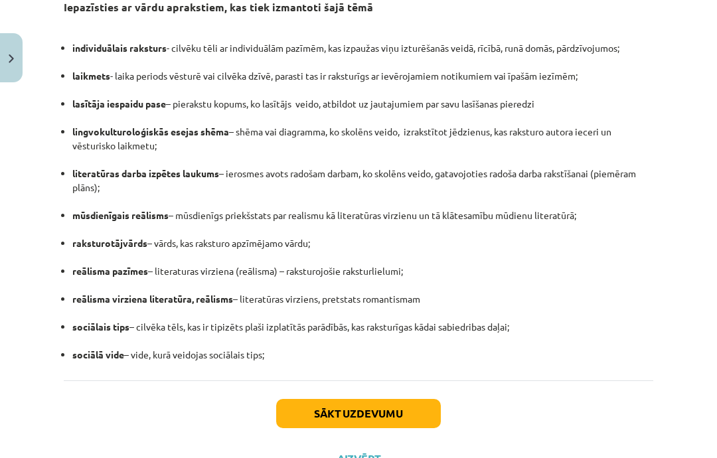
scroll to position [305, 0]
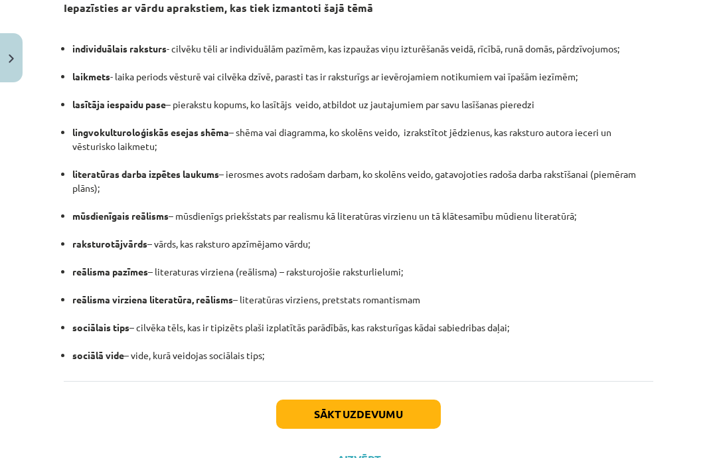
click at [406, 412] on button "Sākt uzdevumu" at bounding box center [358, 414] width 165 height 29
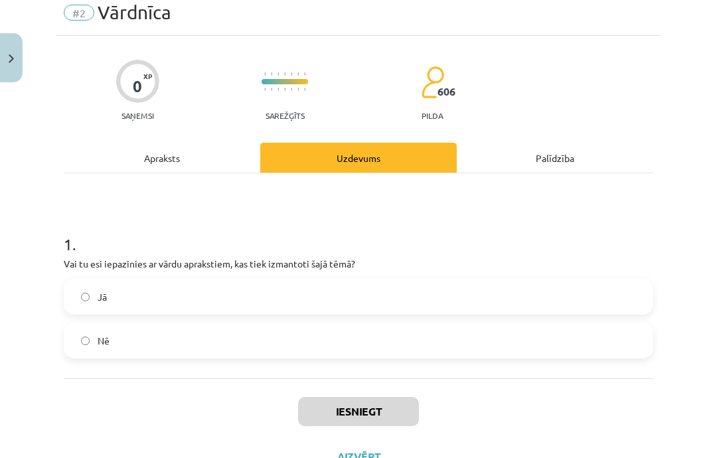
click at [159, 312] on label "Jā" at bounding box center [358, 296] width 587 height 33
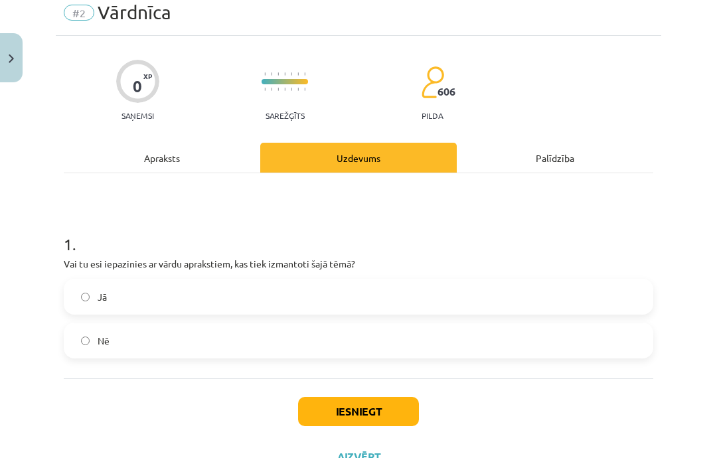
click at [348, 417] on button "Iesniegt" at bounding box center [358, 411] width 121 height 29
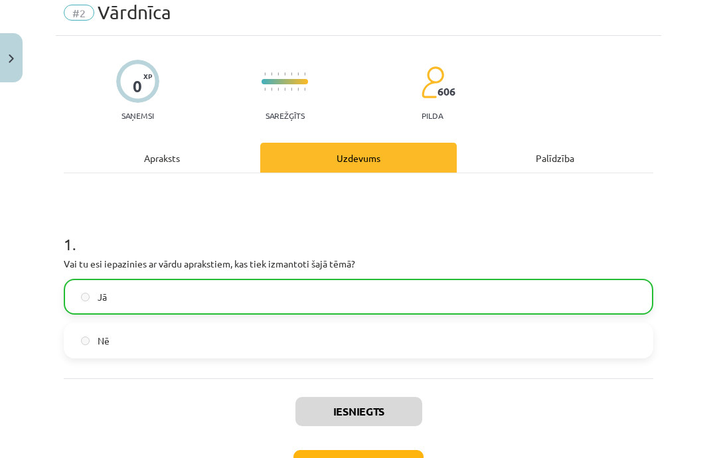
click at [329, 454] on button "Nākamā nodarbība" at bounding box center [358, 465] width 130 height 31
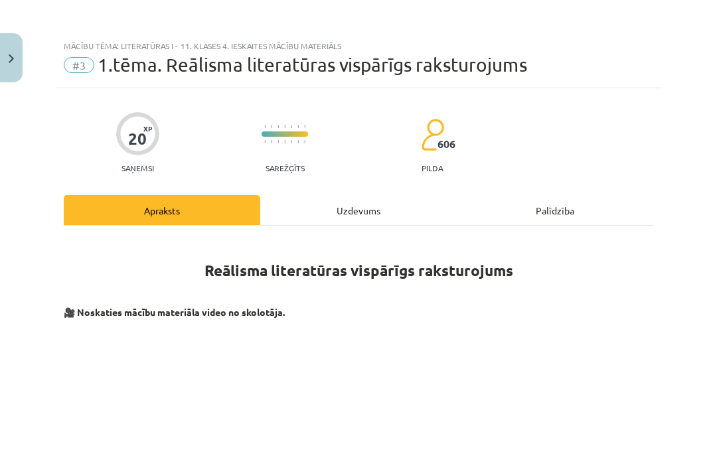
scroll to position [0, 0]
click at [355, 211] on div "Uzdevums" at bounding box center [358, 210] width 197 height 30
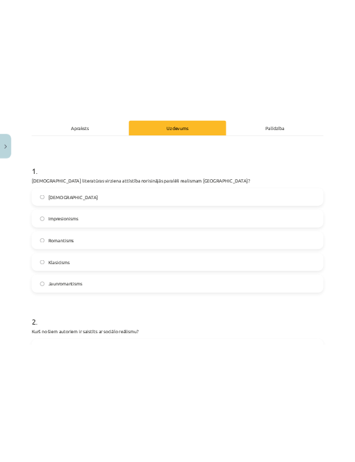
scroll to position [189, 0]
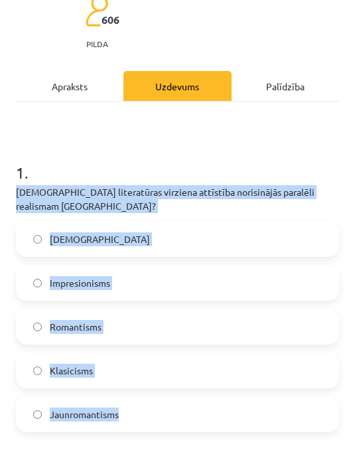
copy div "Kura literatūras virziena attīstība norisinājās paralēli realismam Francijā? Na…"
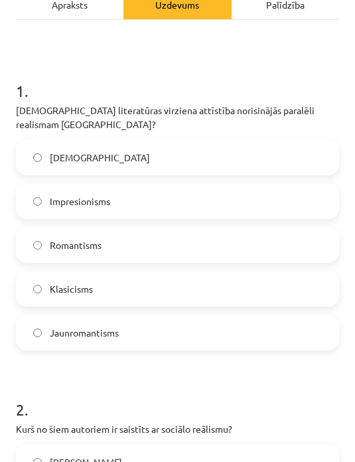
scroll to position [258, 0]
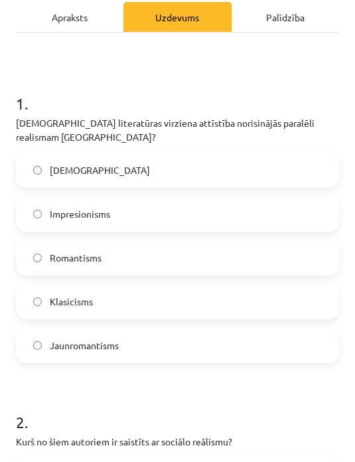
click at [239, 155] on label "Naturālisms" at bounding box center [177, 169] width 321 height 33
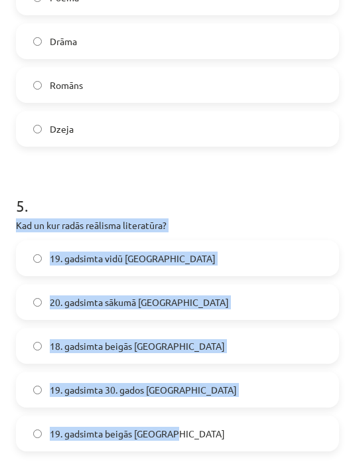
scroll to position [36, 0]
copy div "Kad un kur radās reālisma literatūra? 19. gadsimta vidū Vācijā 20. gadsimta sāk…"
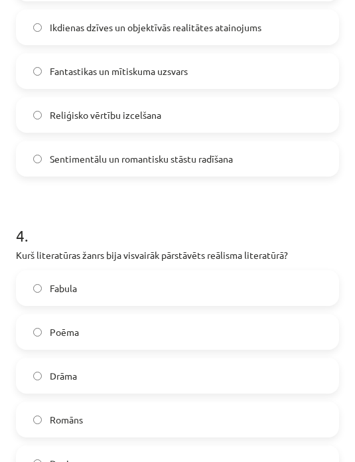
scroll to position [1053, 0]
click at [23, 249] on p "Kurš literatūras žanrs bija visvairāk pārstāvēts reālisma literatūrā?" at bounding box center [177, 256] width 323 height 14
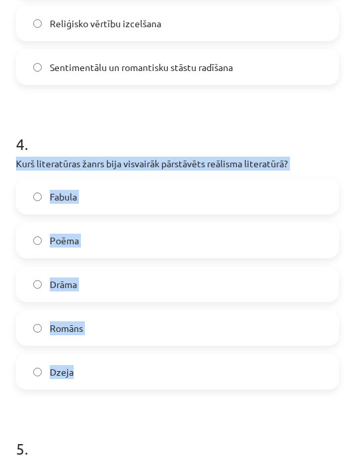
scroll to position [1142, 0]
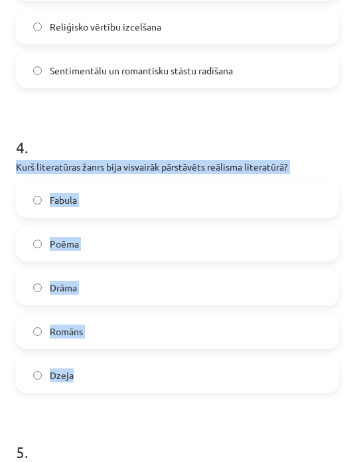
copy div "Kurš literatūras žanrs bija visvairāk pārstāvēts reālisma literatūrā? Fabula Po…"
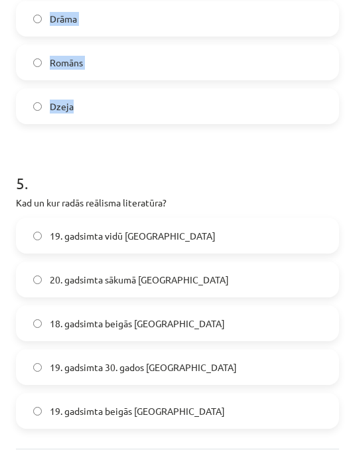
scroll to position [1420, 0]
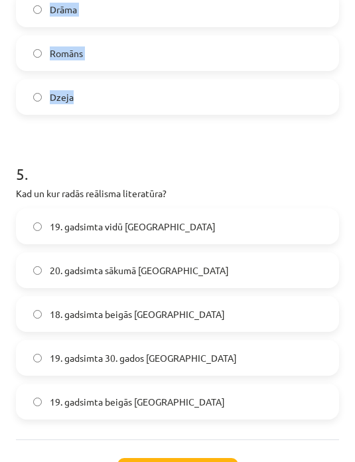
click at [250, 342] on label "19. gadsimta 30. gados Francijā" at bounding box center [177, 357] width 321 height 33
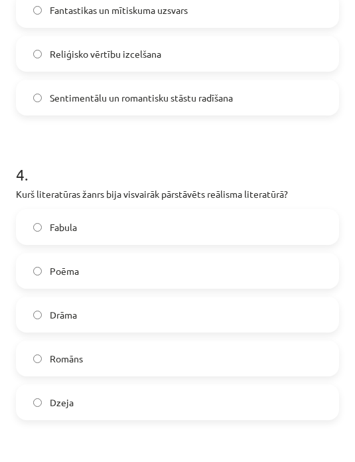
scroll to position [1114, 0]
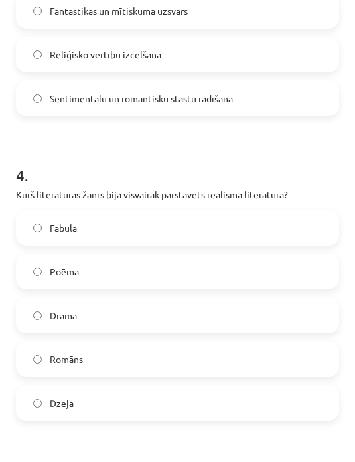
click at [207, 347] on label "Romāns" at bounding box center [177, 359] width 321 height 33
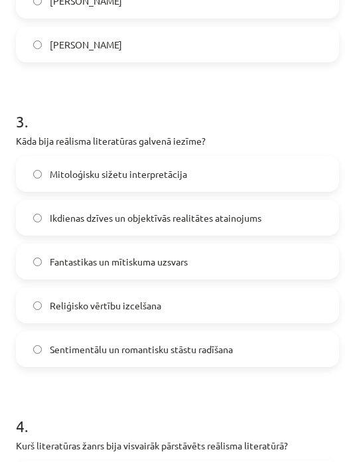
scroll to position [819, 0]
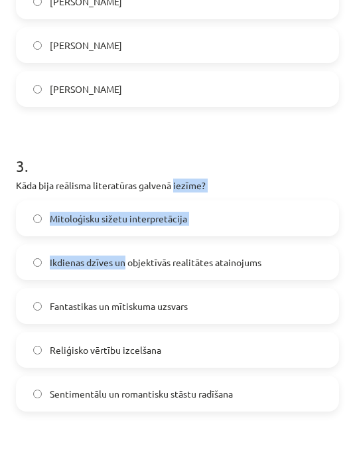
click at [232, 133] on h1 "3 ." at bounding box center [177, 153] width 323 height 41
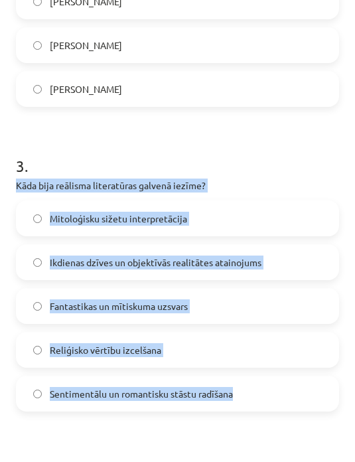
copy div "Kāda bija reālisma literatūras galvenā iezīme? Mitoloģisku sižetu interpretācij…"
click at [284, 423] on form "1 . Kura literatūras virziena attīstība norisinājās paralēli realismam Francijā…" at bounding box center [177, 265] width 323 height 1511
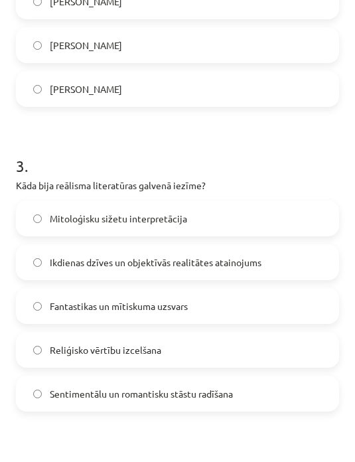
click at [272, 251] on label "Ikdienas dzīves un objektīvās realitātes atainojums" at bounding box center [177, 262] width 321 height 33
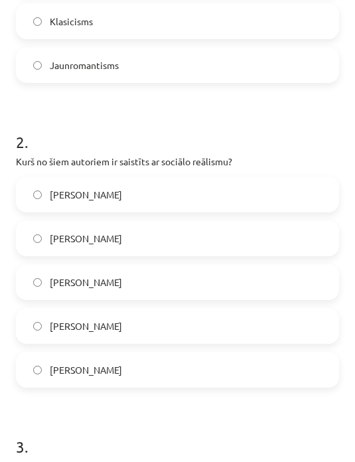
scroll to position [521, 0]
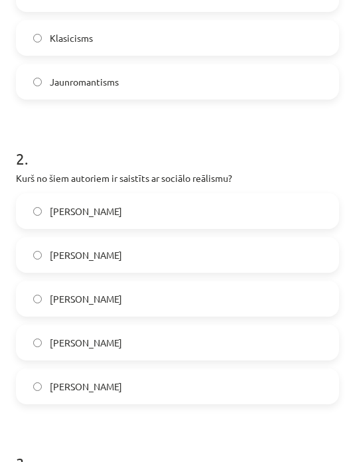
copy div "Kurš no šiem autoriem ir saistīts ar sociālo reālismu? Čārlzs Dikenss Onorē de …"
click at [246, 431] on h1 "3 ." at bounding box center [177, 451] width 323 height 41
click at [275, 195] on label "Čārlzs Dikenss" at bounding box center [177, 211] width 321 height 33
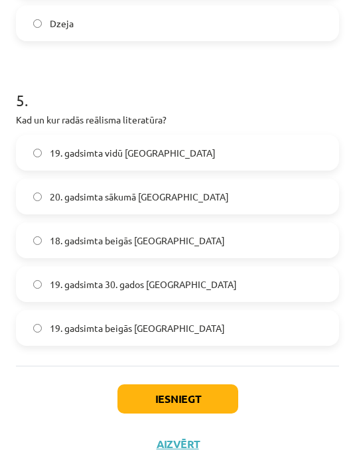
click at [215, 389] on button "Iesniegt" at bounding box center [178, 398] width 121 height 29
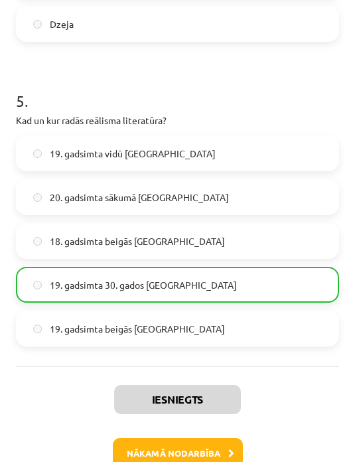
click at [195, 438] on button "Nākamā nodarbība" at bounding box center [178, 453] width 130 height 31
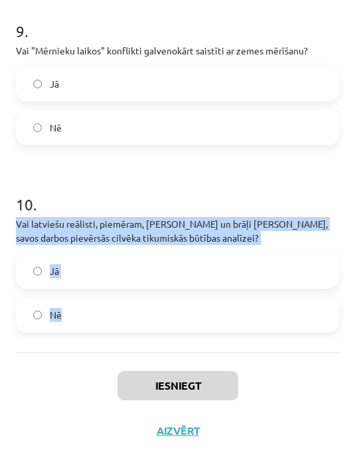
click at [307, 368] on div "Iesniegt Aizvērt" at bounding box center [177, 425] width 323 height 144
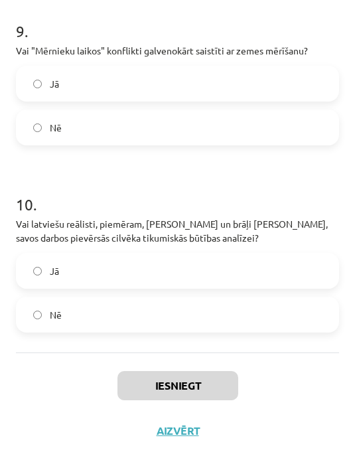
click at [179, 275] on label "Jā" at bounding box center [177, 270] width 321 height 33
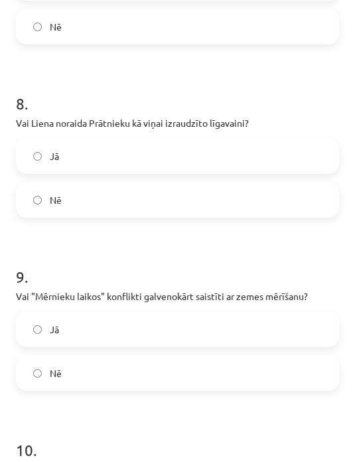
scroll to position [1549, 0]
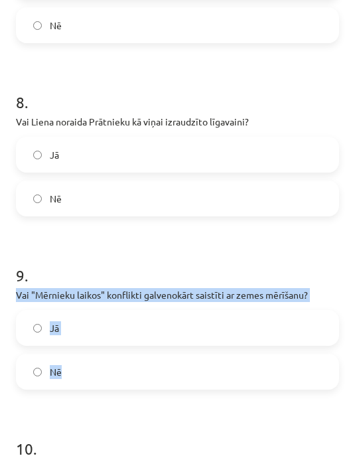
copy div "Vai "Mērnieku laikos" konflikti galvenokārt saistīti ar zemes mērīšanu? Jā Nē"
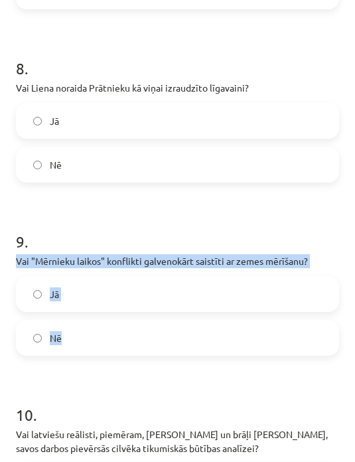
scroll to position [1582, 0]
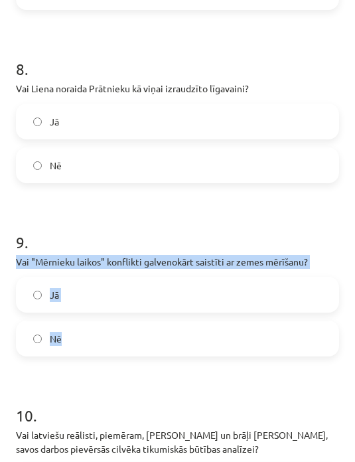
click at [252, 308] on label "Jā" at bounding box center [177, 294] width 321 height 33
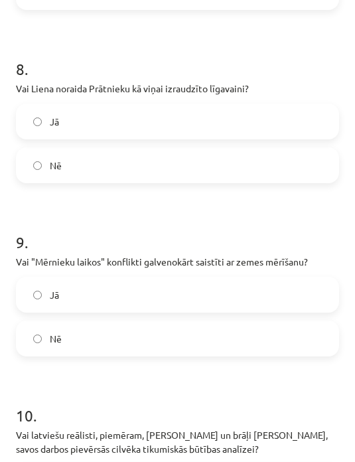
click at [222, 387] on h1 "10 ." at bounding box center [177, 403] width 323 height 41
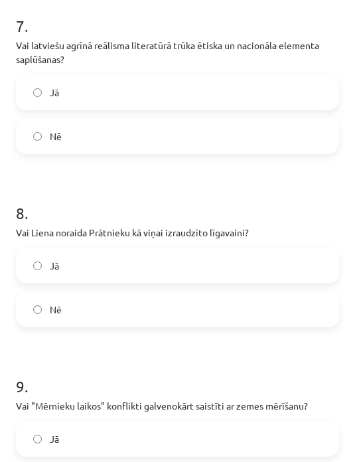
scroll to position [1405, 0]
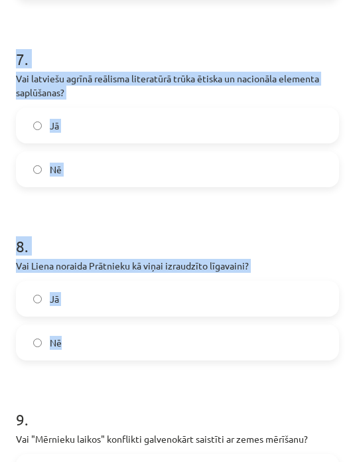
click at [41, 398] on h1 "9 ." at bounding box center [177, 407] width 323 height 41
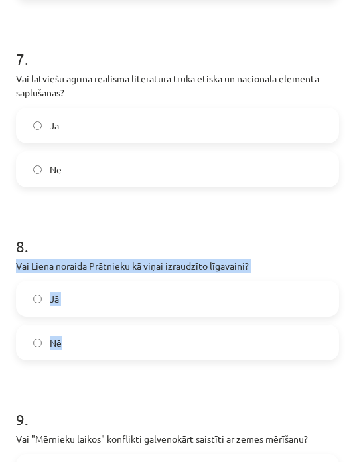
copy div "Vai Liena noraida Prātnieku kā viņai izraudzīto līgavaini? Jā Nē"
click at [124, 301] on label "Jā" at bounding box center [177, 298] width 321 height 33
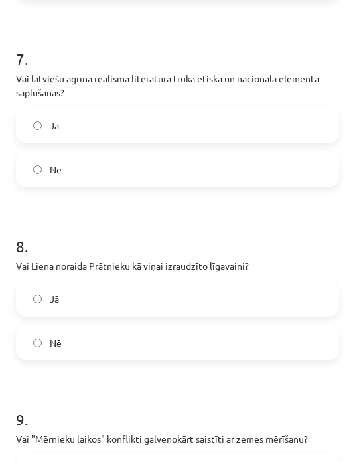
click at [130, 403] on h1 "9 ." at bounding box center [177, 407] width 323 height 41
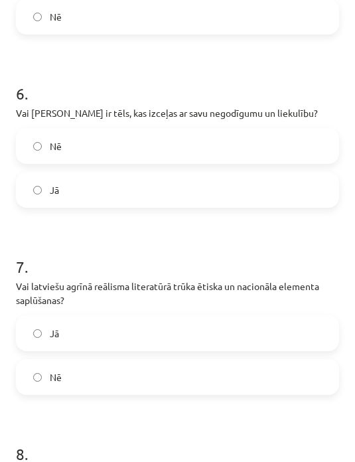
scroll to position [1193, 0]
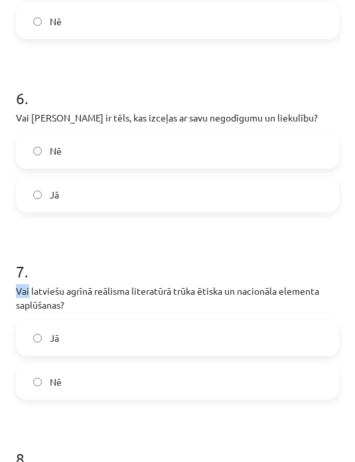
click at [69, 386] on label "Nē" at bounding box center [177, 381] width 321 height 33
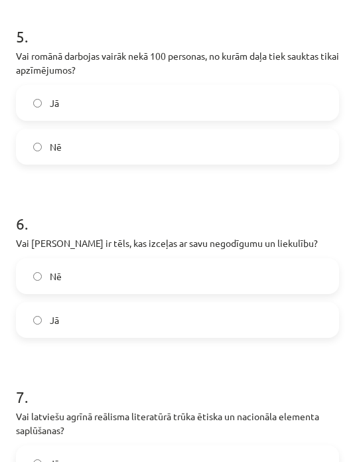
scroll to position [1066, 0]
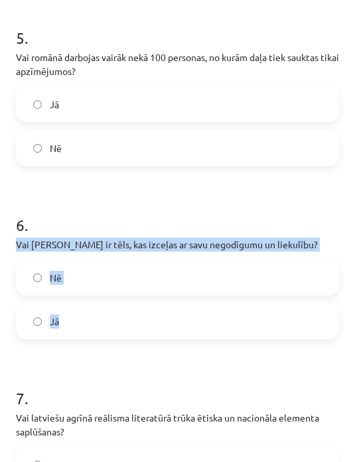
copy div "Vai Kaspars ir tēls, kas izceļas ar savu negodīgumu un liekulību? Nē Jā"
click at [255, 369] on h1 "7 ." at bounding box center [177, 386] width 323 height 41
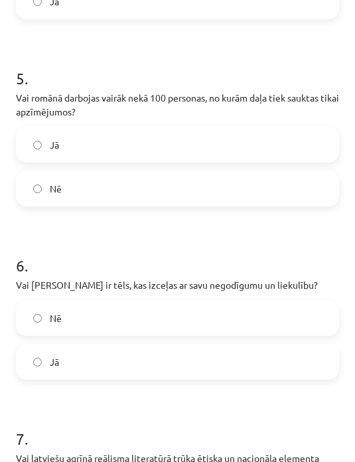
scroll to position [1025, 0]
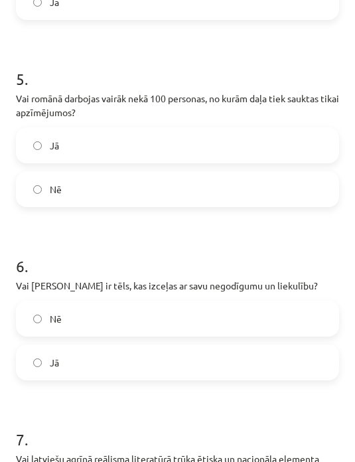
click at [201, 378] on label "Jā" at bounding box center [177, 362] width 321 height 33
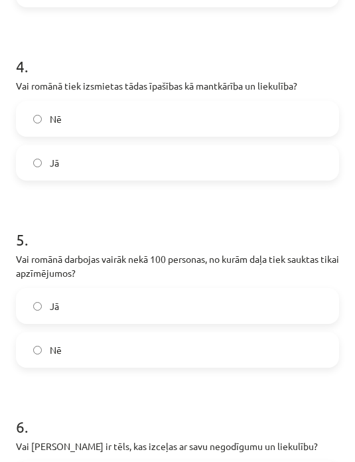
scroll to position [838, 0]
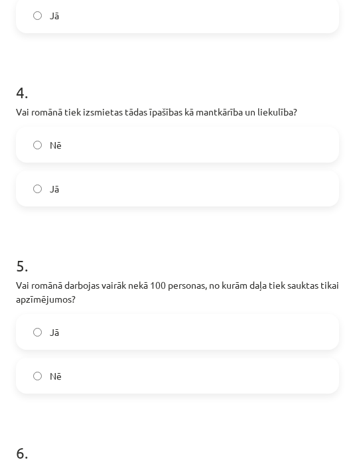
click at [7, 284] on div "Mācību tēma: Literatūras i - 11. klases 4. ieskaites mācību materiāls #4 2. tēm…" at bounding box center [177, 231] width 355 height 462
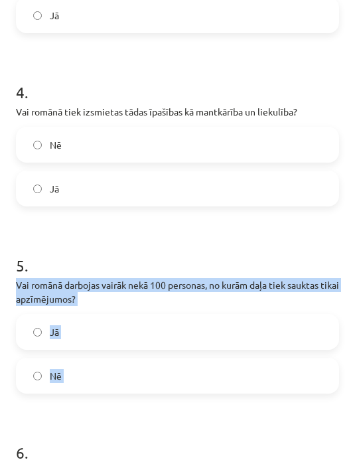
click at [185, 423] on h1 "6 ." at bounding box center [177, 440] width 323 height 41
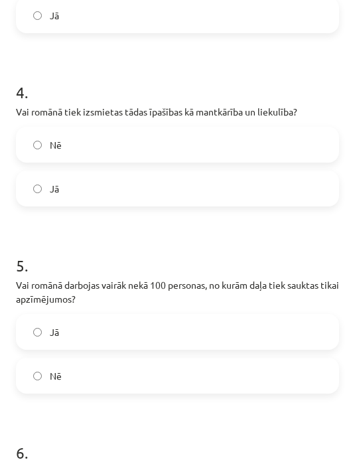
click at [205, 339] on label "Jā" at bounding box center [177, 331] width 321 height 33
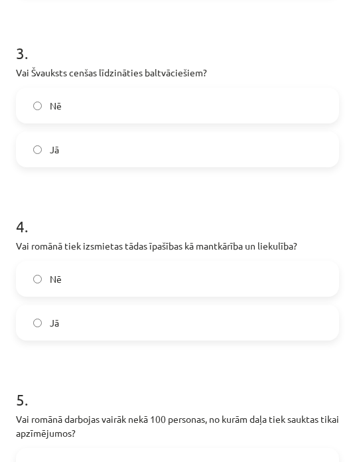
scroll to position [666, 0]
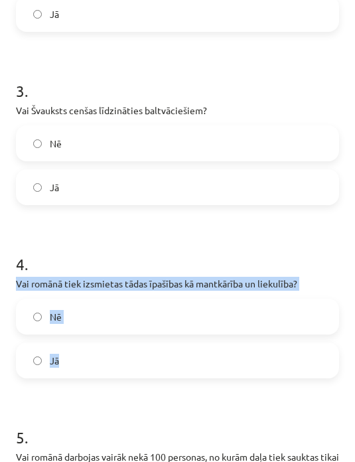
copy div "Vai romānā tiek izsmietas tādas īpašības kā mantkārība un liekulība? Nē Jā"
click at [272, 422] on h1 "5 ." at bounding box center [177, 425] width 323 height 41
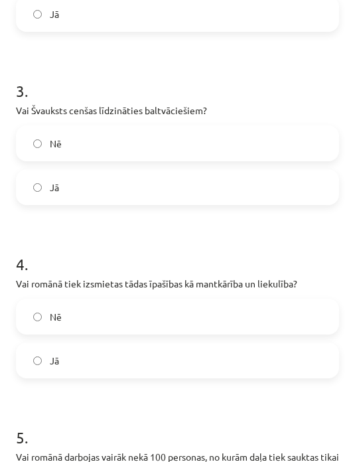
click at [266, 319] on label "Nē" at bounding box center [177, 316] width 321 height 33
click at [246, 347] on label "Jā" at bounding box center [177, 360] width 321 height 33
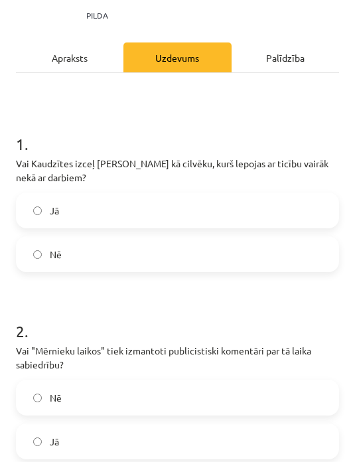
scroll to position [238, 0]
click at [7, 163] on div "Mācību tēma: Literatūras i - 11. klases 4. ieskaites mācību materiāls #4 2. tēm…" at bounding box center [177, 231] width 355 height 462
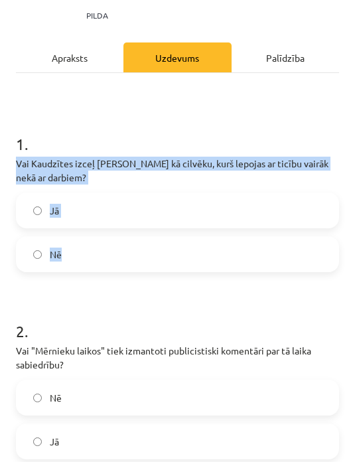
click at [220, 260] on label "Nē" at bounding box center [177, 254] width 321 height 33
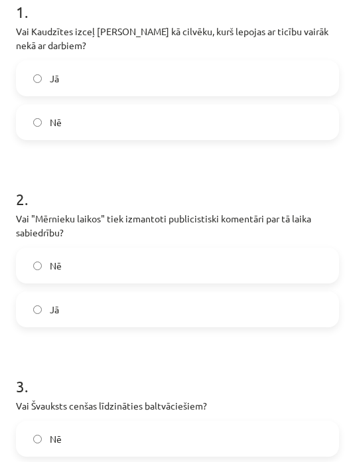
scroll to position [371, 0]
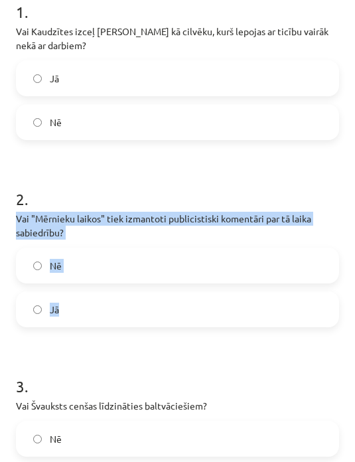
click at [246, 307] on label "Jā" at bounding box center [177, 309] width 321 height 33
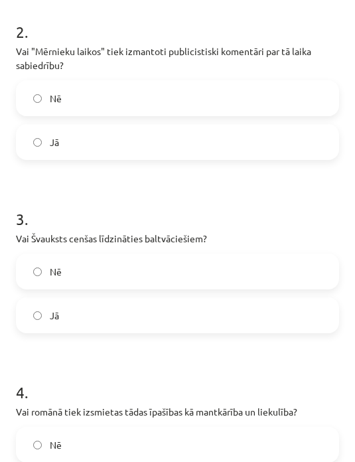
scroll to position [558, 0]
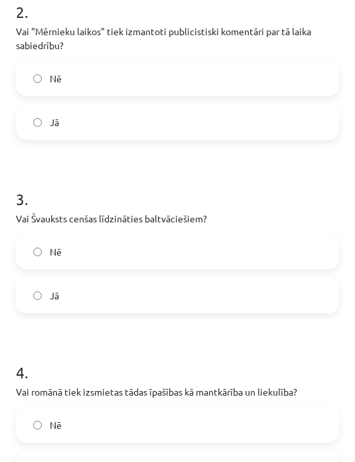
click at [120, 290] on label "Jā" at bounding box center [177, 295] width 321 height 33
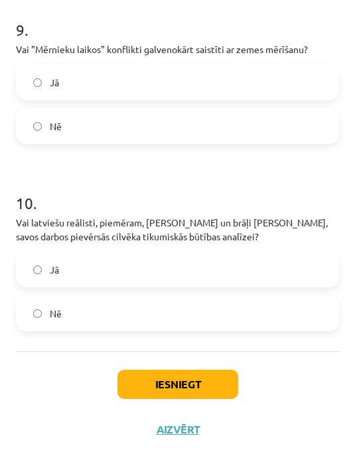
scroll to position [1794, 0]
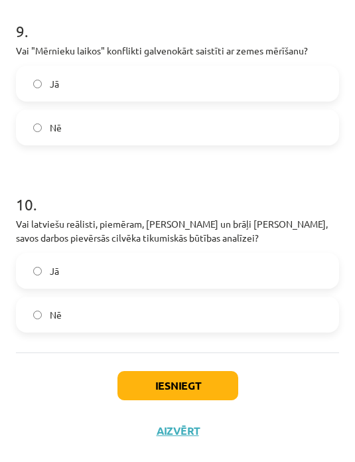
click at [208, 388] on button "Iesniegt" at bounding box center [178, 385] width 121 height 29
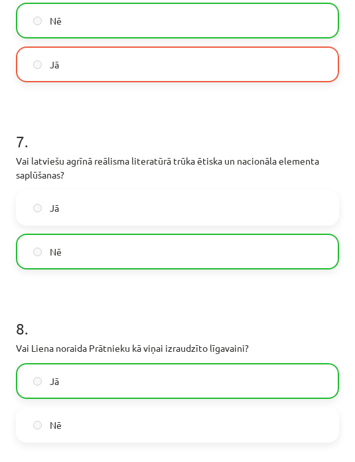
scroll to position [1323, 0]
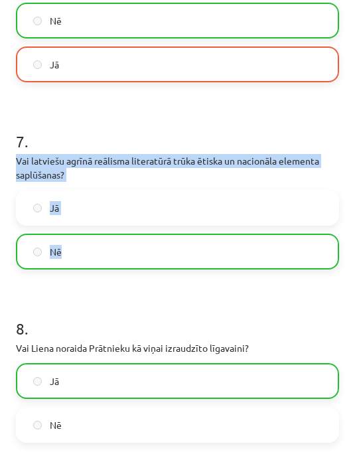
click at [315, 301] on h1 "8 ." at bounding box center [177, 316] width 323 height 41
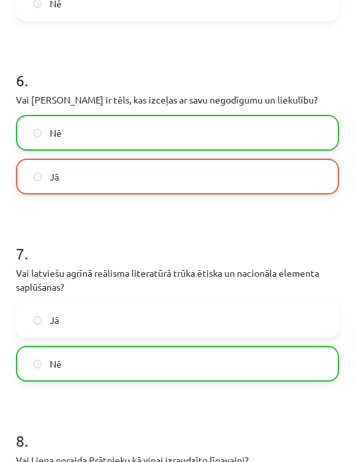
scroll to position [1205, 0]
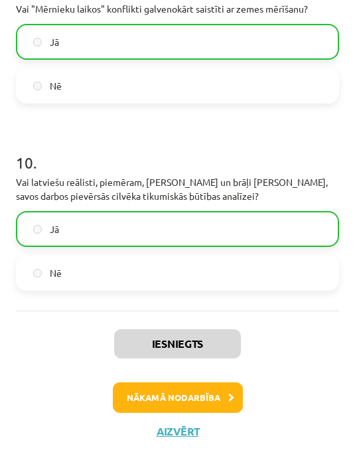
click at [183, 402] on button "Nākamā nodarbība" at bounding box center [178, 397] width 130 height 31
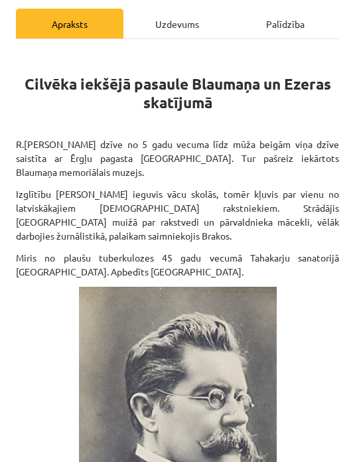
scroll to position [8, 0]
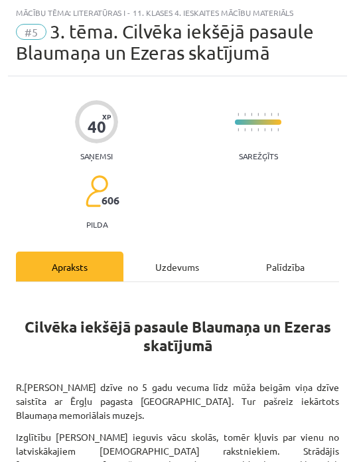
click at [196, 263] on div "Uzdevums" at bounding box center [178, 267] width 108 height 30
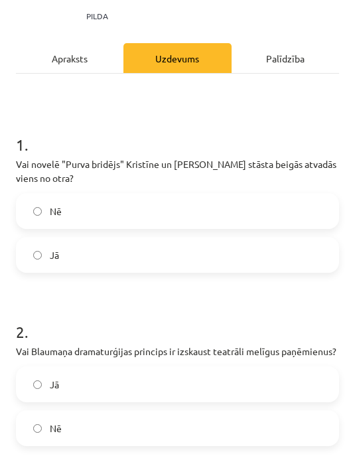
scroll to position [216, 0]
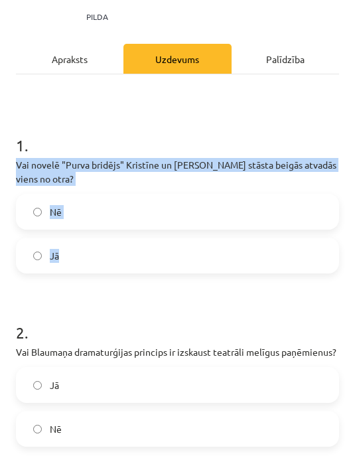
copy div "Vai novelē "Purva bridējs" Kristīne un Edgars stāsta beigās atvadās viens no ot…"
click at [244, 254] on label "Jā" at bounding box center [177, 255] width 321 height 33
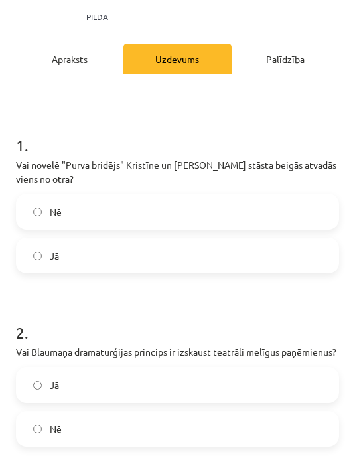
click at [246, 309] on h1 "2 ." at bounding box center [177, 320] width 323 height 41
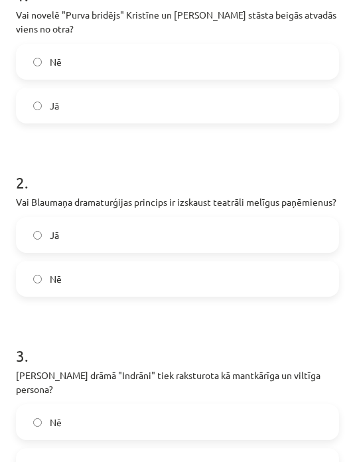
scroll to position [367, 0]
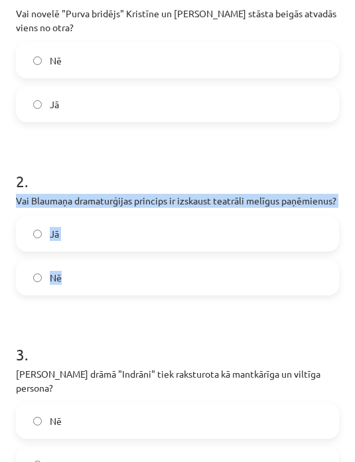
click at [223, 331] on h1 "3 ." at bounding box center [177, 342] width 323 height 41
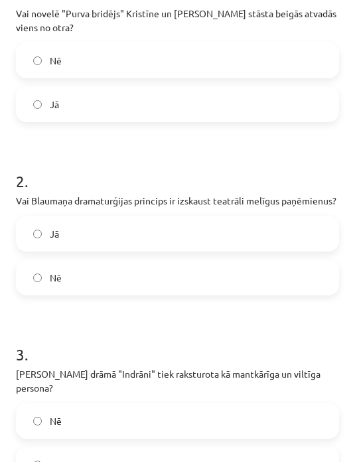
click at [229, 238] on label "Jā" at bounding box center [177, 233] width 321 height 33
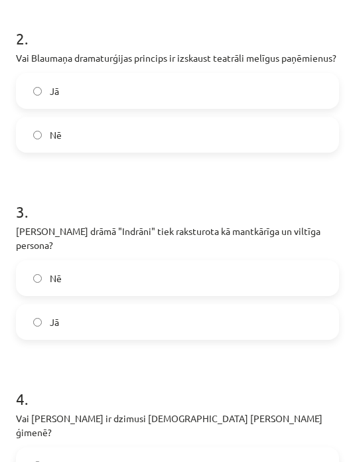
scroll to position [511, 0]
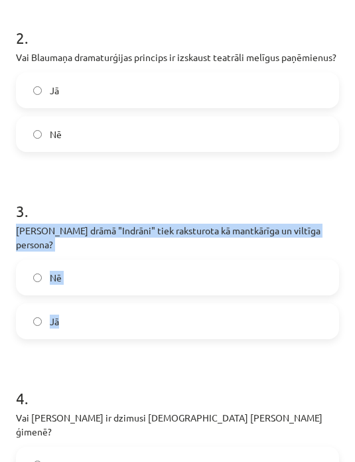
click at [177, 336] on label "Jā" at bounding box center [177, 321] width 321 height 33
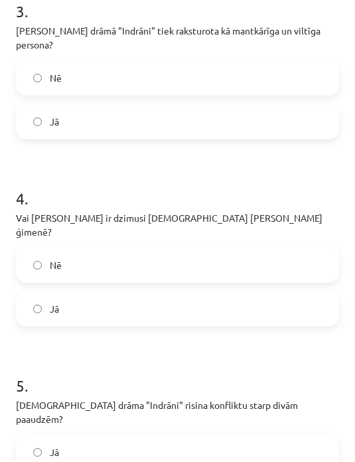
scroll to position [714, 0]
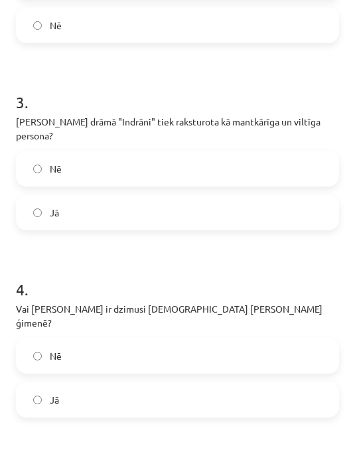
scroll to position [619, 0]
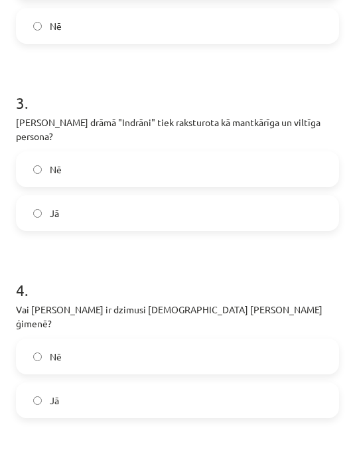
click at [260, 165] on label "Nē" at bounding box center [177, 169] width 321 height 33
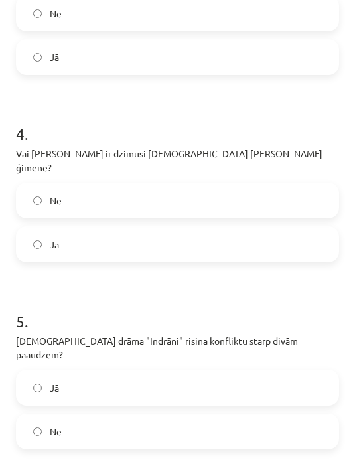
scroll to position [777, 0]
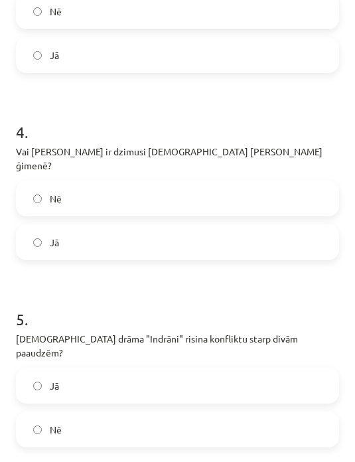
click at [142, 239] on label "Jā" at bounding box center [177, 242] width 321 height 33
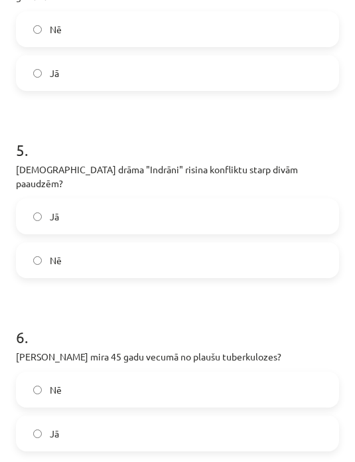
scroll to position [946, 0]
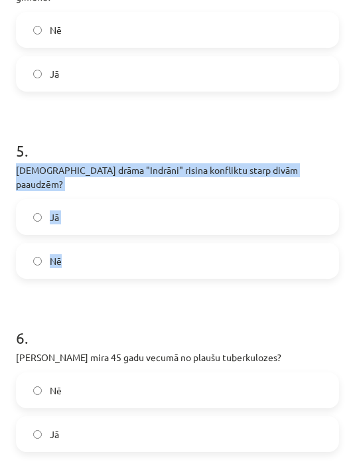
click at [246, 248] on label "Nē" at bounding box center [177, 260] width 321 height 33
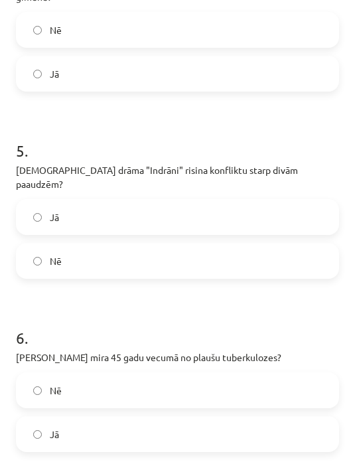
click at [246, 201] on label "Jā" at bounding box center [177, 217] width 321 height 33
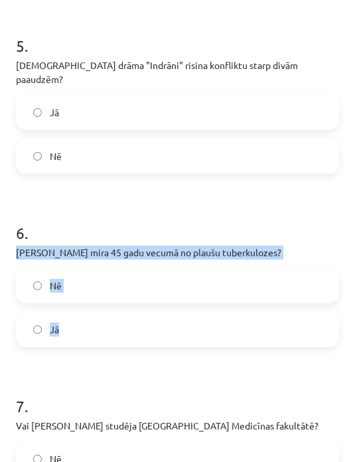
scroll to position [1051, 0]
click at [204, 312] on label "Jā" at bounding box center [177, 328] width 321 height 33
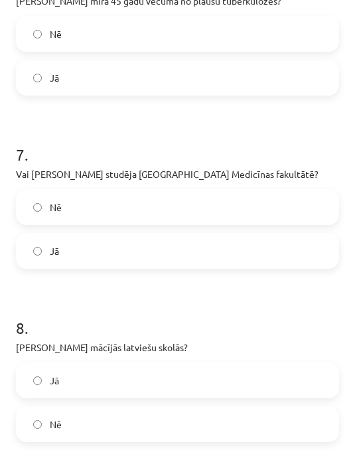
scroll to position [1300, 0]
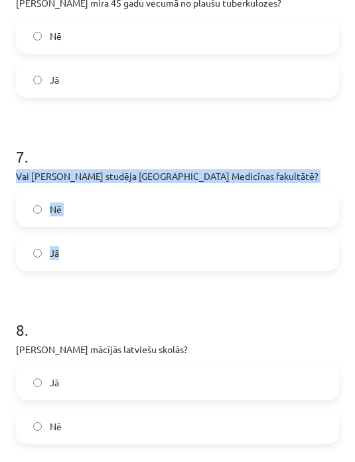
click at [230, 193] on label "Nē" at bounding box center [177, 209] width 321 height 33
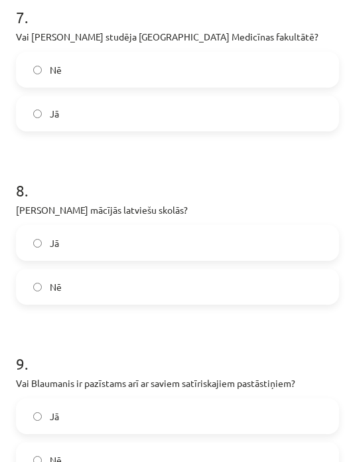
scroll to position [1440, 0]
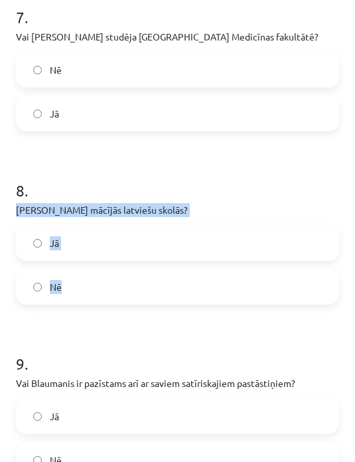
click at [212, 226] on label "Jā" at bounding box center [177, 242] width 321 height 33
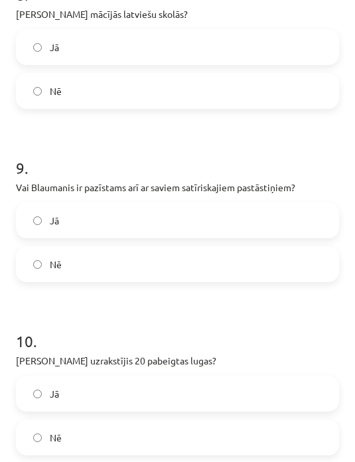
scroll to position [1635, 0]
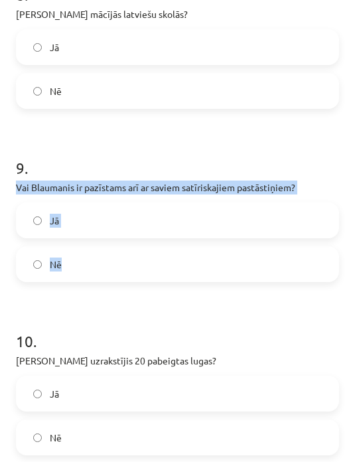
click at [165, 248] on label "Nē" at bounding box center [177, 264] width 321 height 33
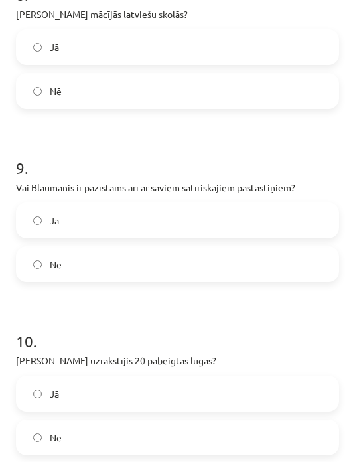
click at [190, 204] on label "Jā" at bounding box center [177, 220] width 321 height 33
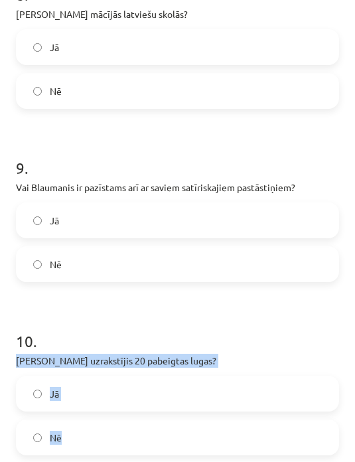
click at [180, 380] on label "Jā" at bounding box center [177, 393] width 321 height 33
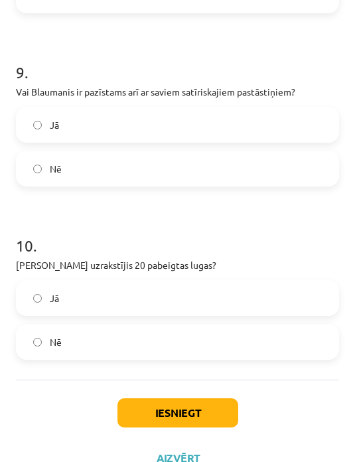
scroll to position [1730, 0]
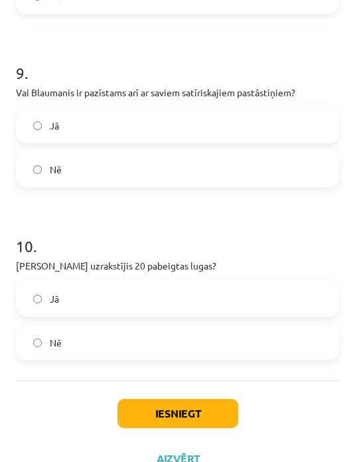
click at [202, 400] on button "Iesniegt" at bounding box center [178, 413] width 121 height 29
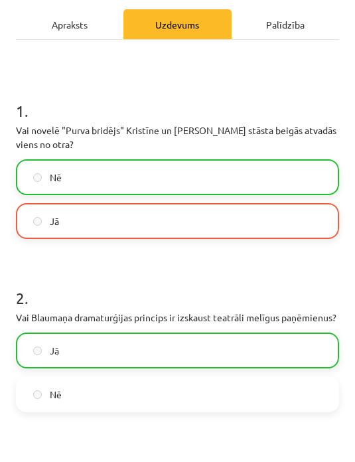
scroll to position [250, 0]
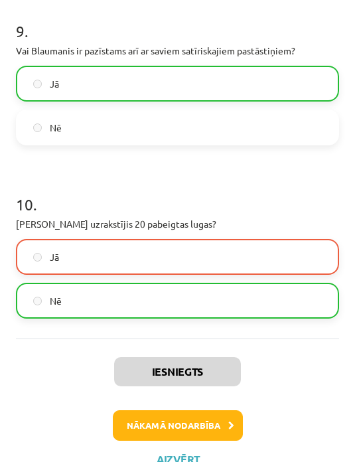
click at [226, 410] on button "Nākamā nodarbība" at bounding box center [178, 425] width 130 height 31
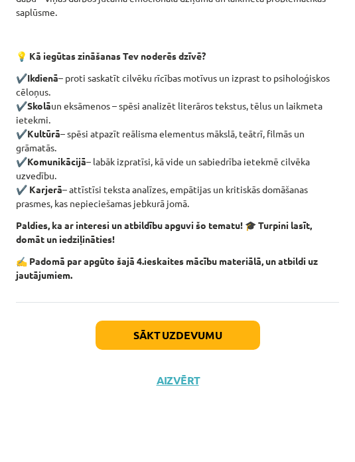
scroll to position [626, 0]
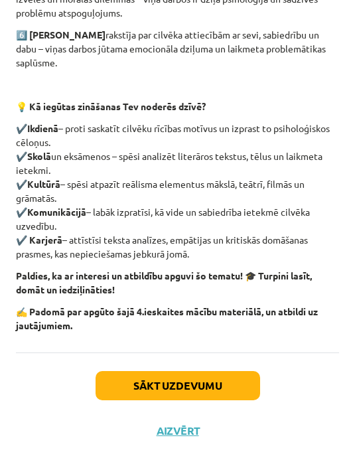
click at [232, 376] on button "Sākt uzdevumu" at bounding box center [178, 385] width 165 height 29
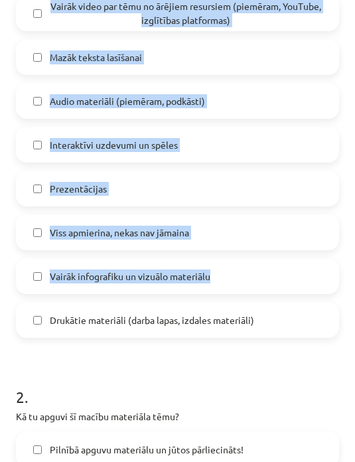
scroll to position [481, 0]
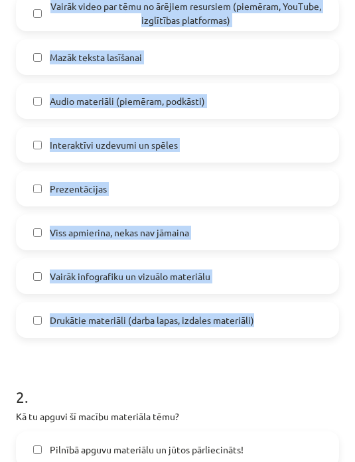
click at [317, 384] on h1 "2 ." at bounding box center [177, 385] width 323 height 41
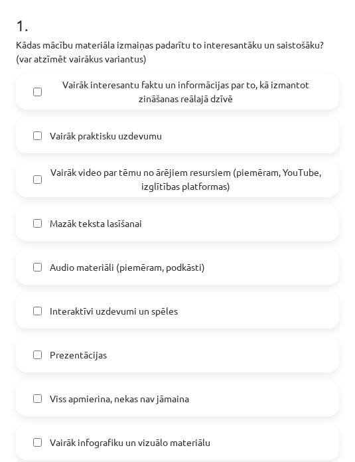
scroll to position [317, 0]
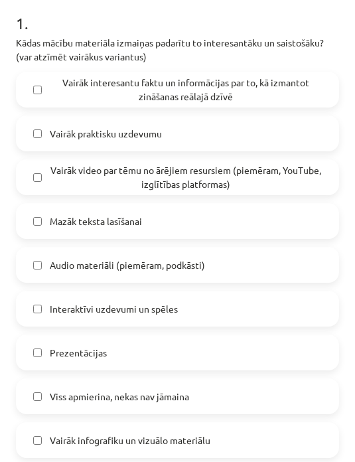
click at [141, 325] on label "Interaktīvi uzdevumi un spēles" at bounding box center [177, 308] width 321 height 33
click at [252, 95] on span "Vairāk interesantu faktu un informācijas par to, kā izmantot zināšanas reālajā …" at bounding box center [186, 90] width 272 height 28
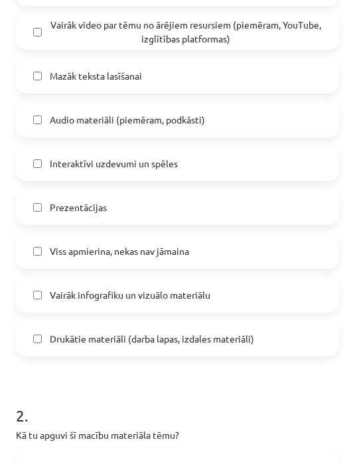
scroll to position [462, 0]
click at [143, 345] on span "Drukātie materiāli (darba lapas, izdales materiāli)" at bounding box center [152, 339] width 205 height 14
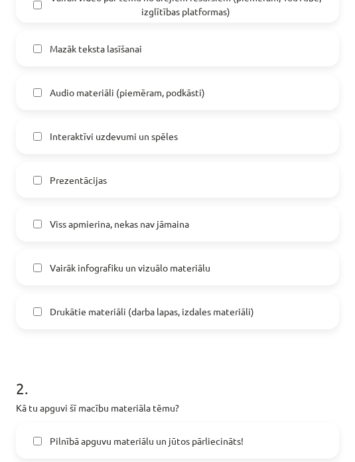
scroll to position [489, 0]
click at [152, 276] on label "Vairāk infografiku un vizuālo materiālu" at bounding box center [177, 267] width 321 height 33
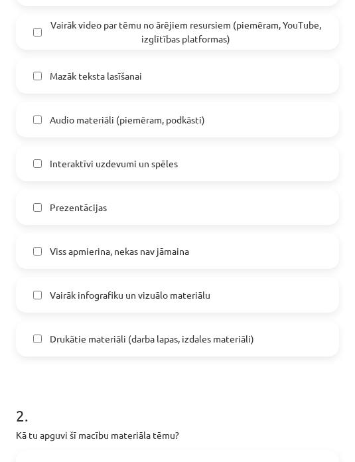
click at [197, 167] on label "Interaktīvi uzdevumi un spēles" at bounding box center [177, 163] width 321 height 33
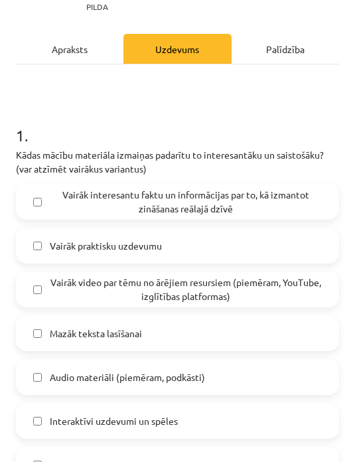
scroll to position [205, 0]
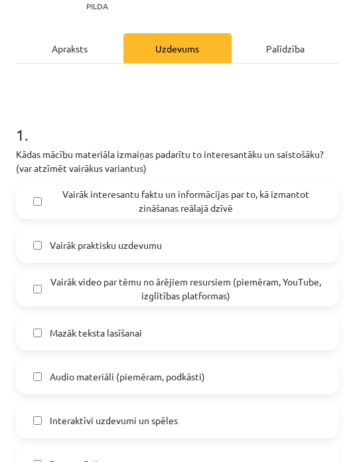
click at [190, 198] on span "Vairāk interesantu faktu un informācijas par to, kā izmantot zināšanas reālajā …" at bounding box center [186, 201] width 272 height 28
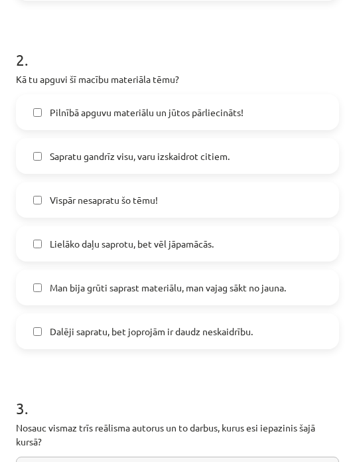
scroll to position [819, 0]
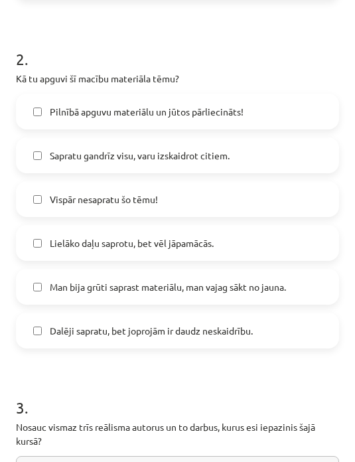
click at [248, 239] on label "Lielāko daļu saprotu, bet vēl jāpamācās." at bounding box center [177, 242] width 321 height 33
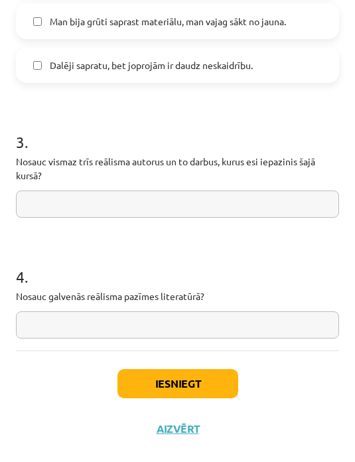
scroll to position [1082, 0]
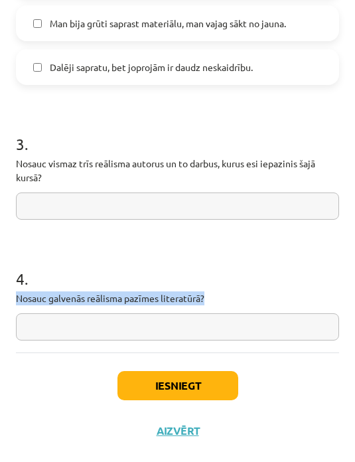
click at [299, 272] on h1 "4 ." at bounding box center [177, 266] width 323 height 41
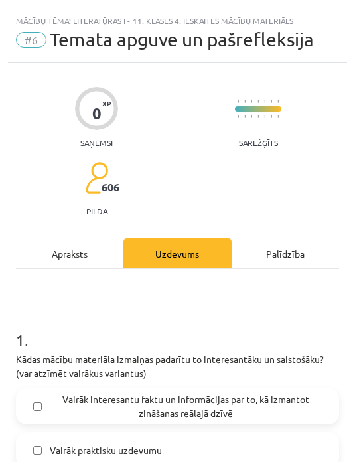
scroll to position [0, 0]
click at [84, 240] on div "Apraksts" at bounding box center [70, 253] width 108 height 30
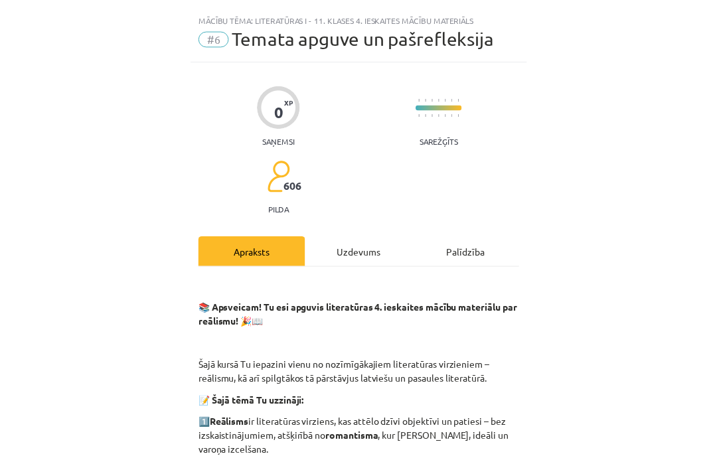
scroll to position [471, 0]
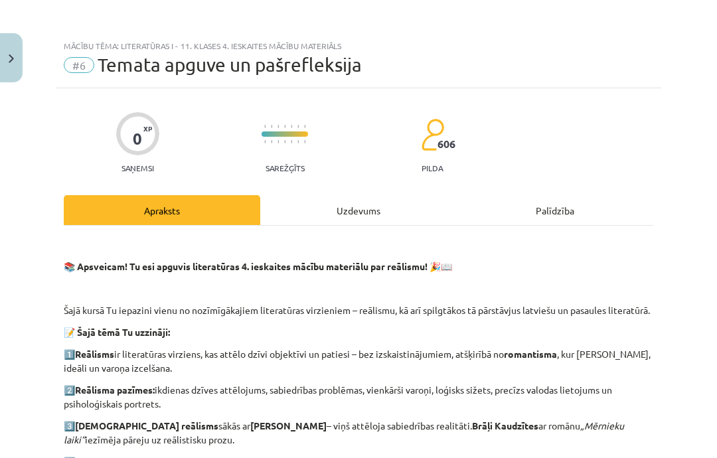
click at [211, 209] on div "Apraksts" at bounding box center [162, 210] width 197 height 30
click at [327, 69] on span "Temata apguve un pašrefleksija" at bounding box center [230, 65] width 264 height 22
click at [199, 208] on div "Apraksts" at bounding box center [162, 210] width 197 height 30
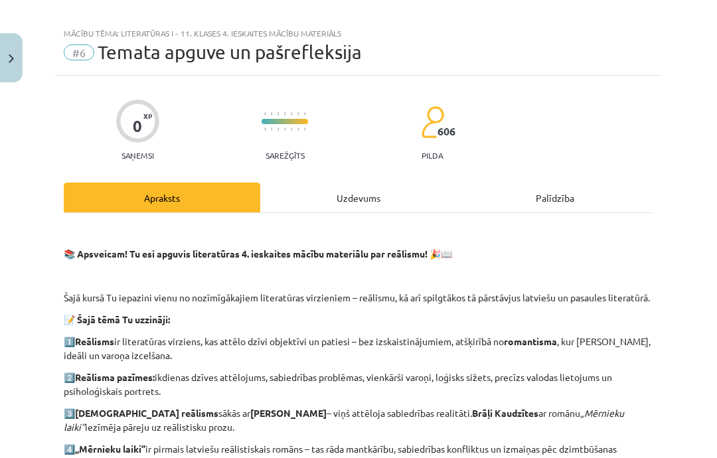
scroll to position [13, 0]
click at [275, 57] on span "Temata apguve un pašrefleksija" at bounding box center [230, 52] width 264 height 22
click at [68, 46] on span "#6" at bounding box center [79, 52] width 31 height 16
click at [72, 52] on span "#6" at bounding box center [79, 52] width 31 height 16
click at [274, 33] on div "Mācību tēma: Literatūras i - 11. klases 4. ieskaites mācību materiāls" at bounding box center [359, 33] width 590 height 9
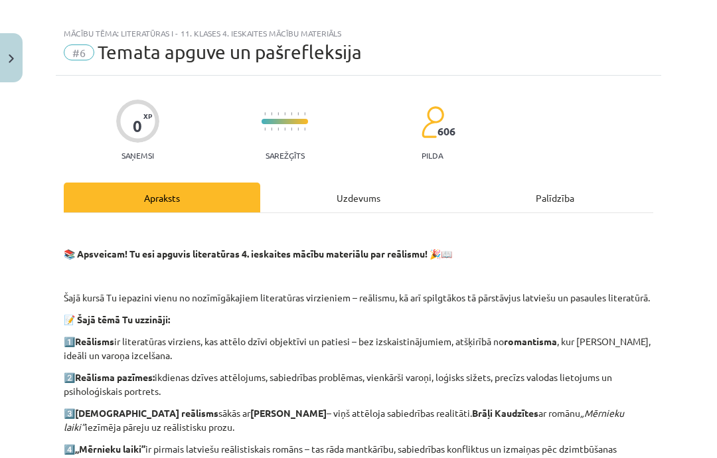
click at [268, 26] on div "Mācību tēma: Literatūras i - 11. klases 4. ieskaites mācību materiāls #6 Temata…" at bounding box center [359, 48] width 606 height 55
click at [143, 40] on div "Mācību tēma: Literatūras i - 11. klases 4. ieskaites mācību materiāls #6 Temata…" at bounding box center [359, 48] width 606 height 55
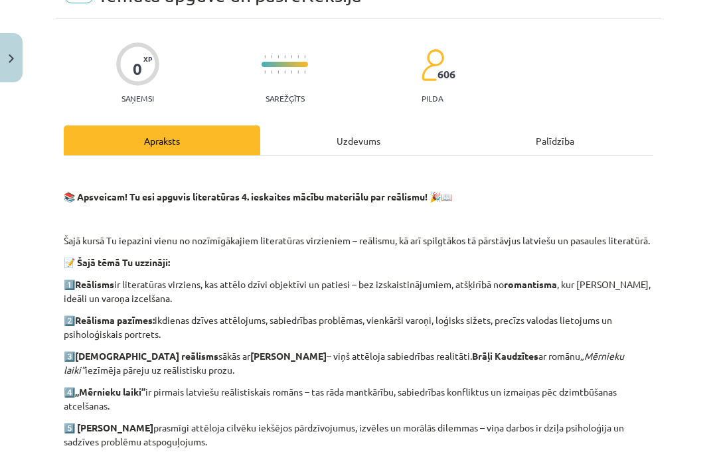
scroll to position [70, 0]
click at [286, 78] on div at bounding box center [285, 66] width 46 height 43
click at [577, 133] on div "Palīdzība" at bounding box center [555, 140] width 197 height 30
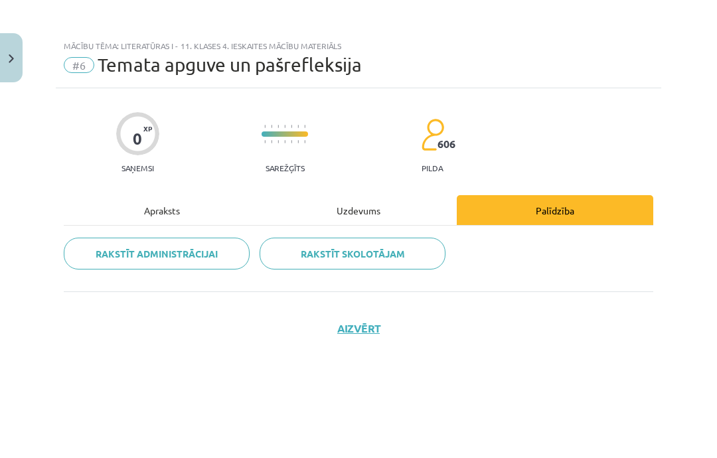
click at [373, 211] on div "Uzdevums" at bounding box center [358, 210] width 197 height 30
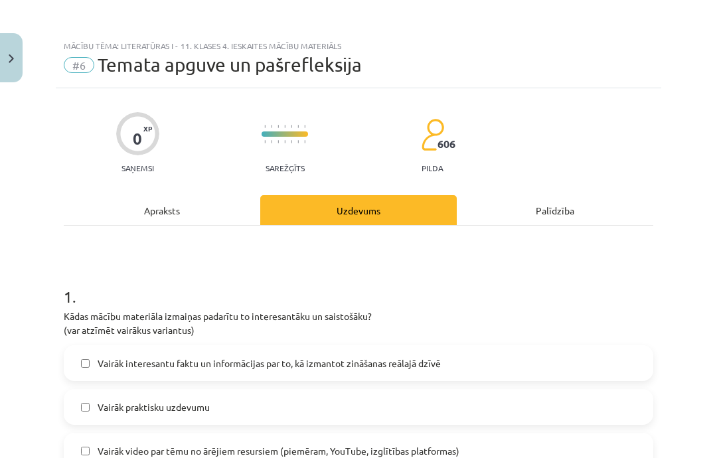
click at [14, 72] on button "Close" at bounding box center [11, 57] width 23 height 49
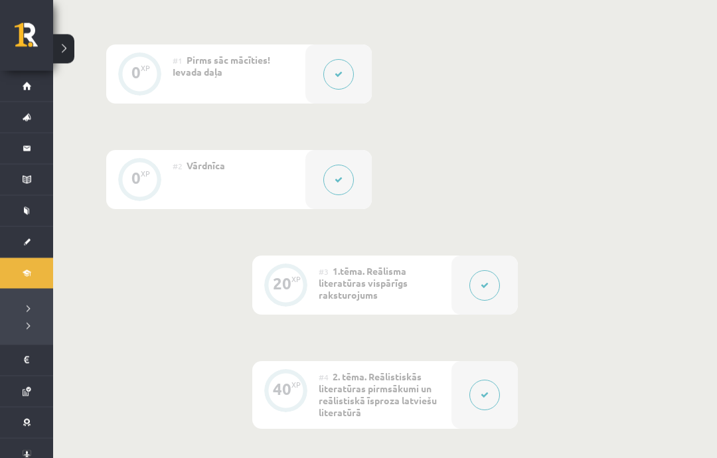
scroll to position [330, 0]
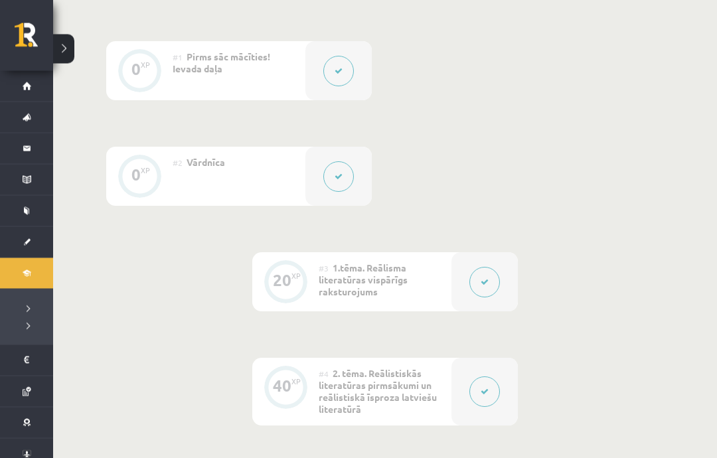
click at [487, 288] on button at bounding box center [484, 283] width 31 height 31
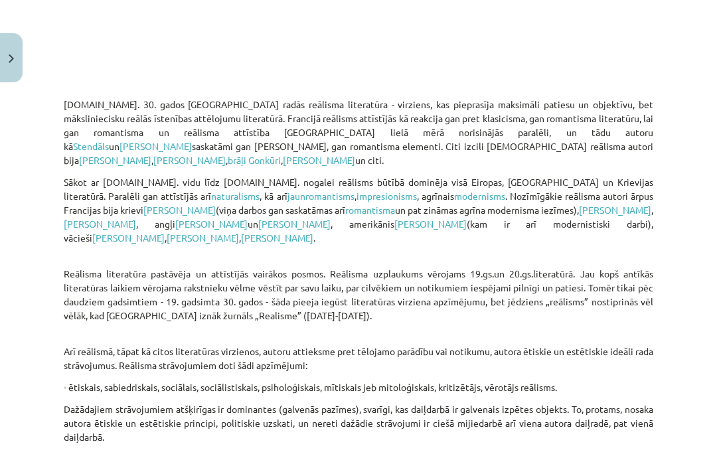
scroll to position [499, 0]
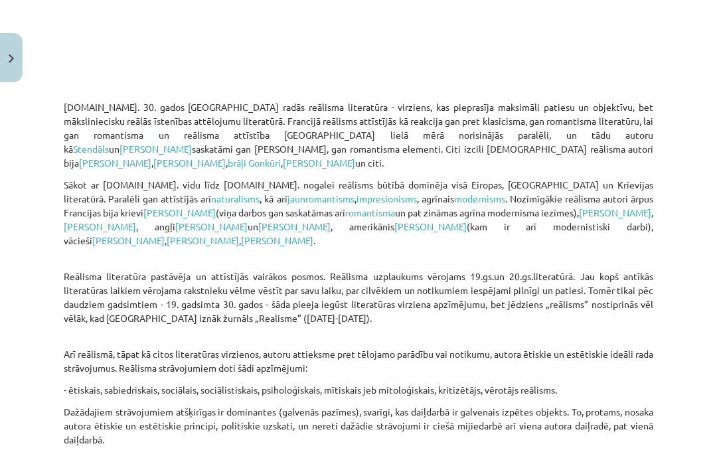
click at [248, 220] on link "Čārlzs Dikenss" at bounding box center [211, 226] width 72 height 12
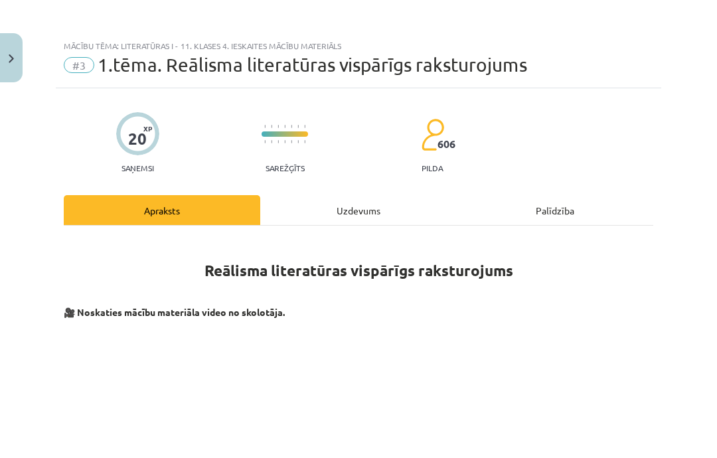
scroll to position [0, 0]
click at [357, 206] on div "Uzdevums" at bounding box center [358, 210] width 197 height 30
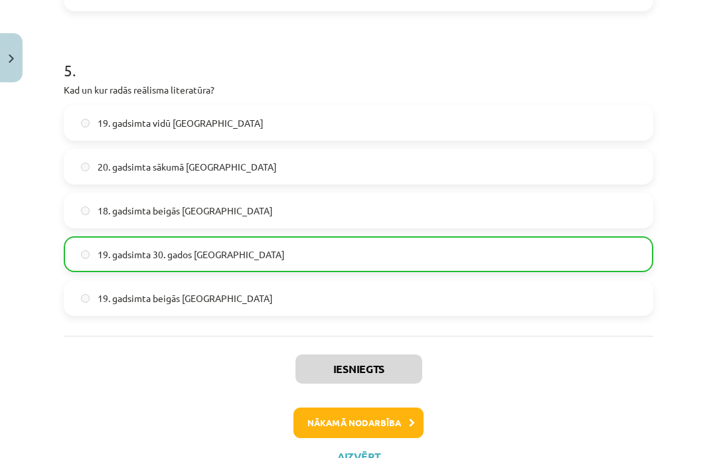
scroll to position [1445, 0]
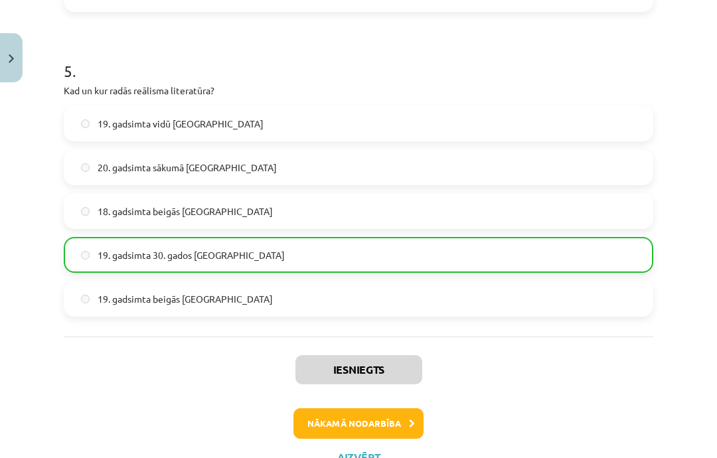
click at [382, 423] on button "Nākamā nodarbība" at bounding box center [358, 423] width 130 height 31
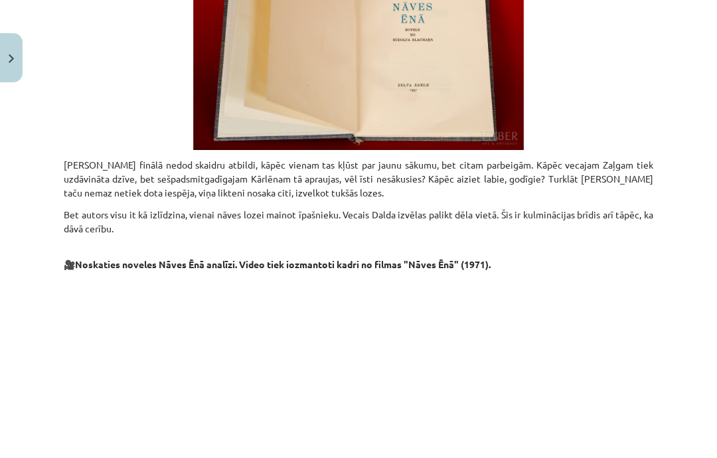
scroll to position [33, 0]
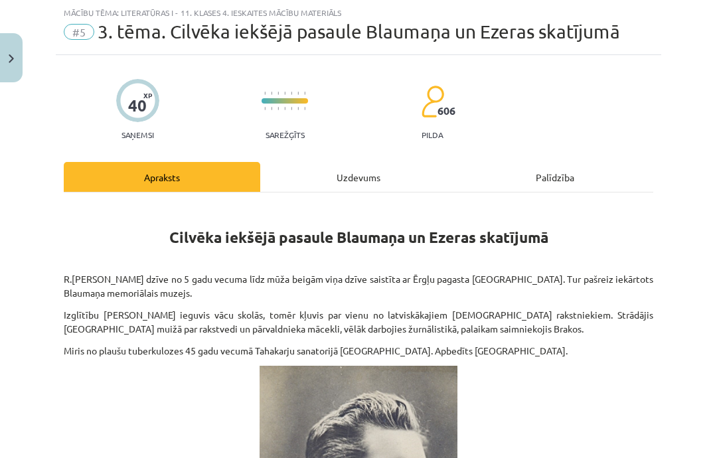
click at [378, 177] on div "Uzdevums" at bounding box center [358, 177] width 197 height 30
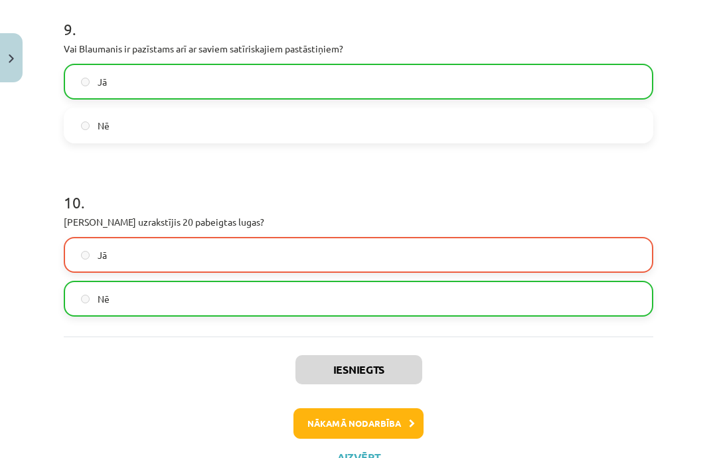
click at [396, 430] on button "Nākamā nodarbība" at bounding box center [358, 423] width 130 height 31
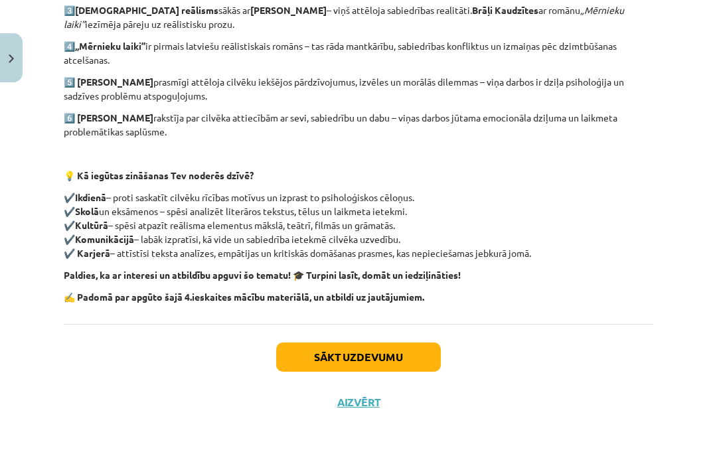
scroll to position [361, 0]
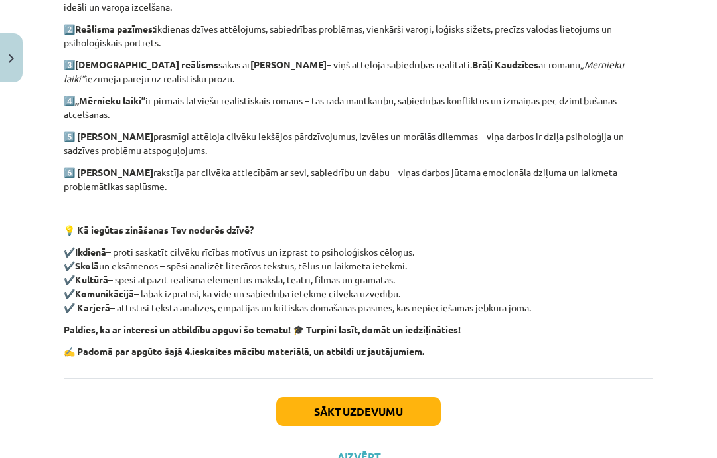
click at [393, 410] on button "Sākt uzdevumu" at bounding box center [358, 411] width 165 height 29
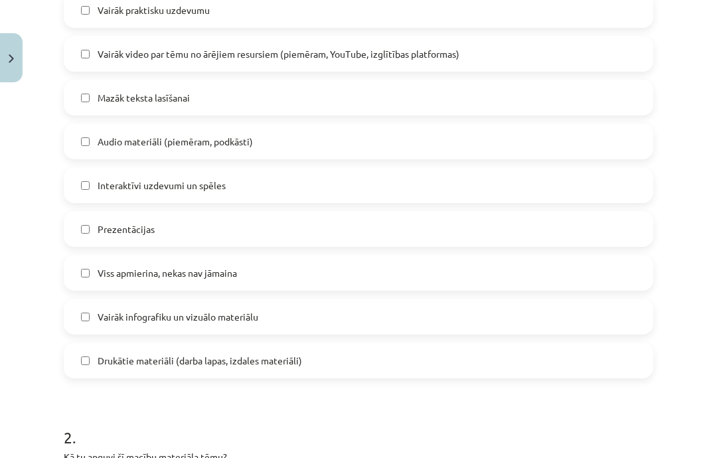
scroll to position [397, 0]
click at [353, 359] on label "Drukātie materiāli (darba lapas, izdales materiāli)" at bounding box center [358, 360] width 587 height 33
click at [355, 322] on label "Vairāk infografiku un vizuālo materiālu" at bounding box center [358, 316] width 587 height 33
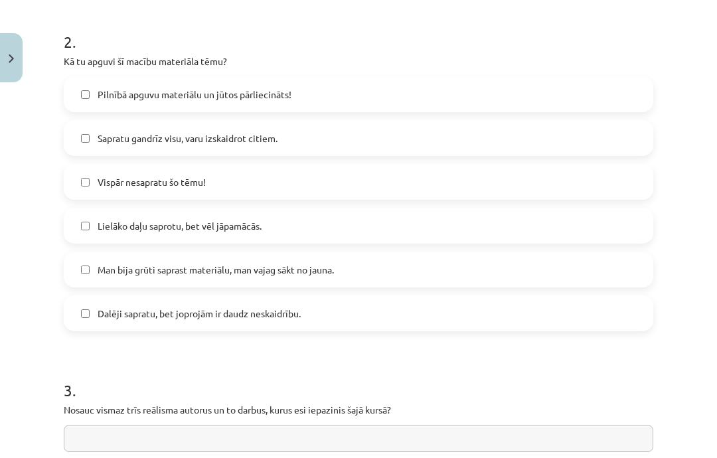
scroll to position [793, 0]
click at [363, 233] on label "Lielāko daļu saprotu, bet vēl jāpamācās." at bounding box center [358, 225] width 587 height 33
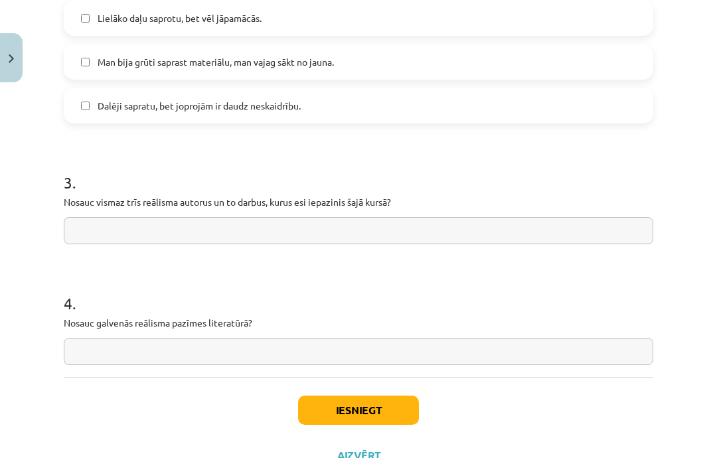
scroll to position [999, 0]
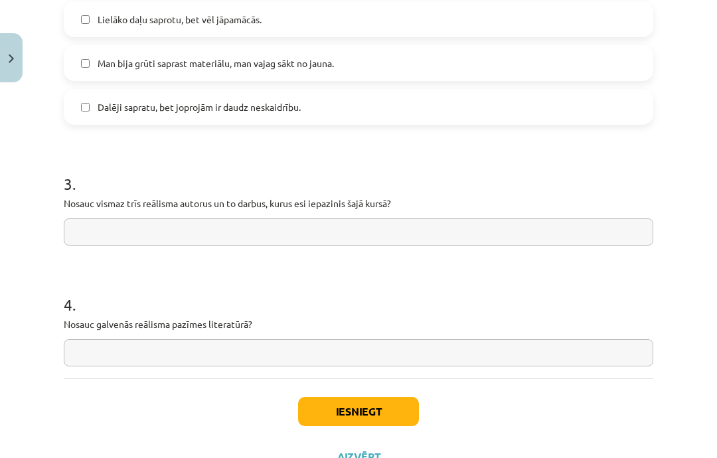
click at [268, 228] on input "text" at bounding box center [359, 231] width 590 height 27
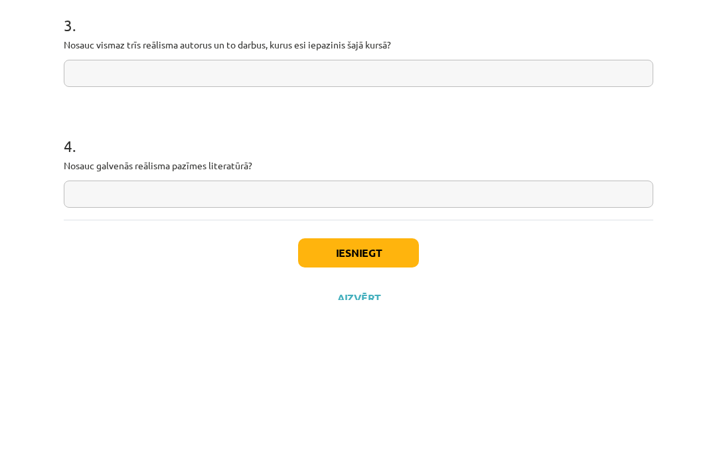
click at [161, 218] on input "text" at bounding box center [359, 231] width 590 height 27
paste input "**********"
click at [82, 218] on input "**********" at bounding box center [359, 231] width 590 height 27
click at [76, 218] on input "**********" at bounding box center [359, 231] width 590 height 27
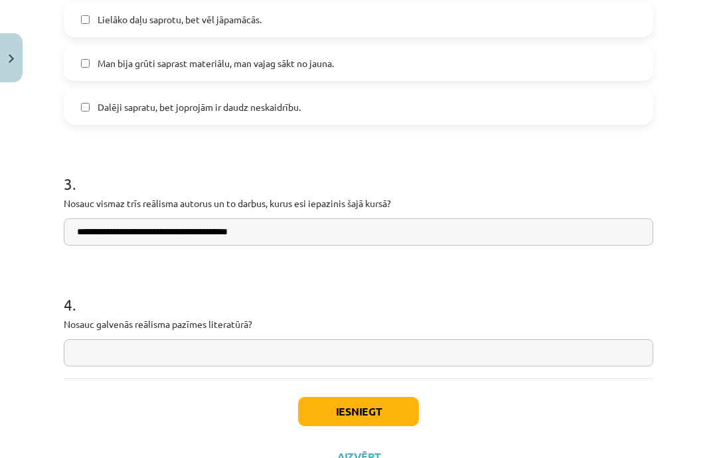
click at [130, 227] on input "**********" at bounding box center [359, 231] width 590 height 27
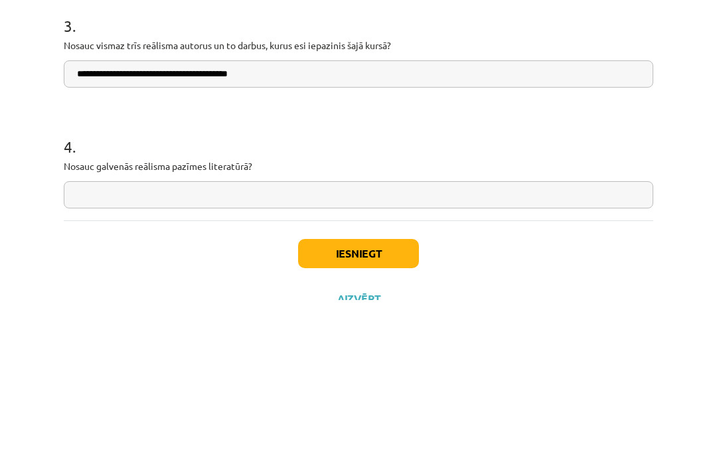
click at [183, 218] on input "**********" at bounding box center [359, 231] width 590 height 27
click at [187, 218] on input "**********" at bounding box center [359, 231] width 590 height 27
click at [185, 218] on input "**********" at bounding box center [359, 231] width 590 height 27
paste input "**********"
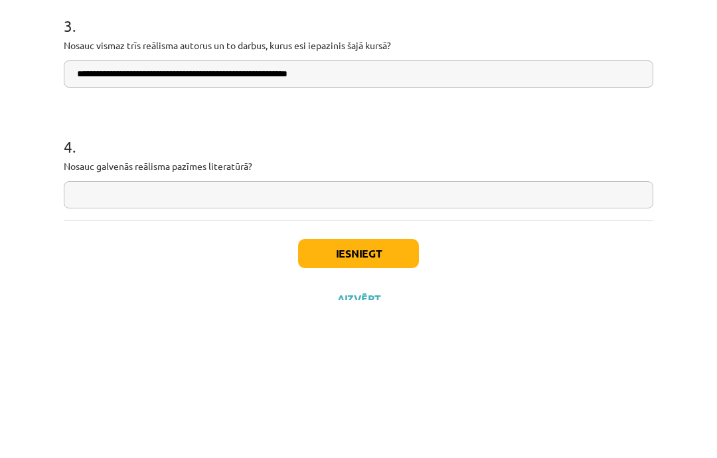
scroll to position [700, 0]
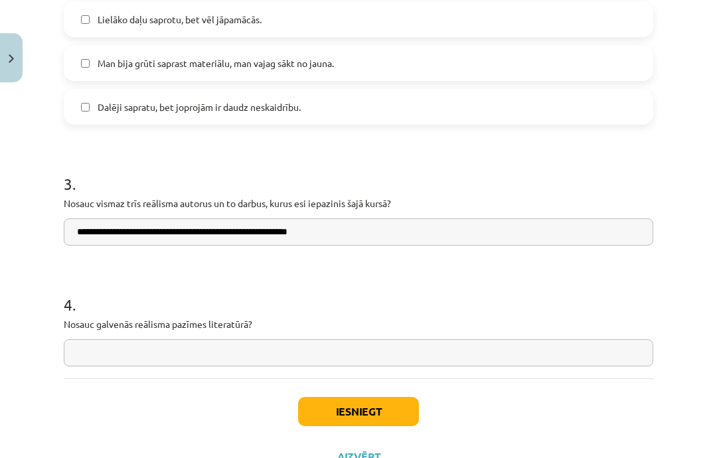
click at [128, 232] on input "**********" at bounding box center [359, 231] width 590 height 27
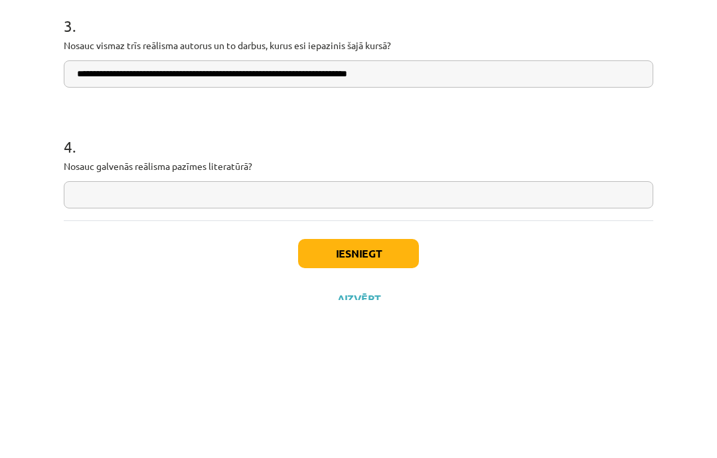
click at [347, 218] on input "**********" at bounding box center [359, 231] width 590 height 27
click at [346, 218] on input "**********" at bounding box center [359, 231] width 590 height 27
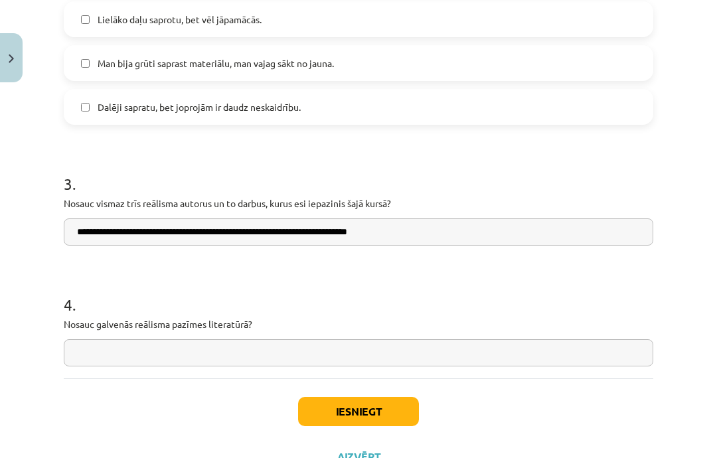
click at [419, 234] on input "**********" at bounding box center [359, 231] width 590 height 27
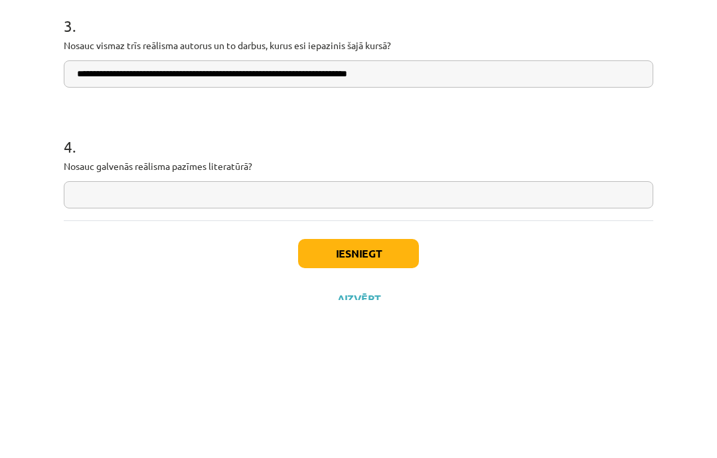
click at [458, 218] on input "**********" at bounding box center [359, 231] width 590 height 27
click at [456, 218] on input "**********" at bounding box center [359, 231] width 590 height 27
click at [449, 218] on input "**********" at bounding box center [359, 231] width 590 height 27
click at [420, 218] on input "**********" at bounding box center [359, 231] width 590 height 27
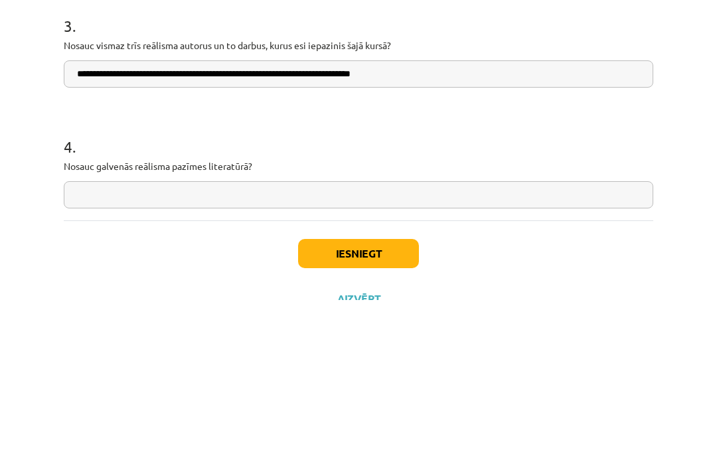
paste input "**********"
type input "**********"
click at [693, 92] on div "Mācību tēma: Literatūras i - 11. klases 4. ieskaites mācību materiāls #6 Temata…" at bounding box center [358, 229] width 717 height 458
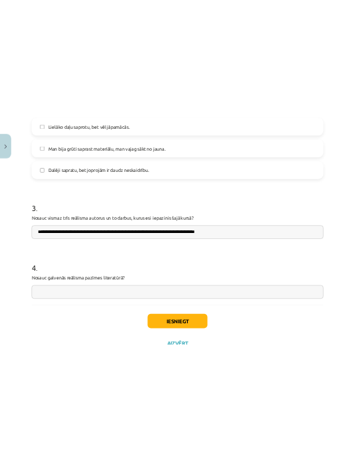
scroll to position [709, 0]
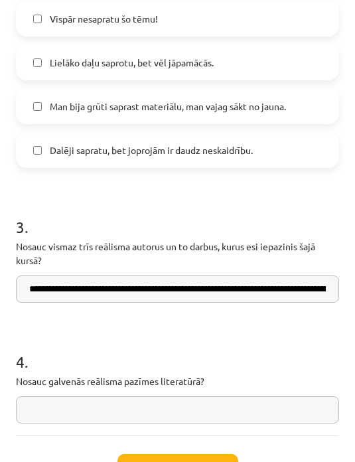
click at [131, 413] on input "text" at bounding box center [177, 409] width 323 height 27
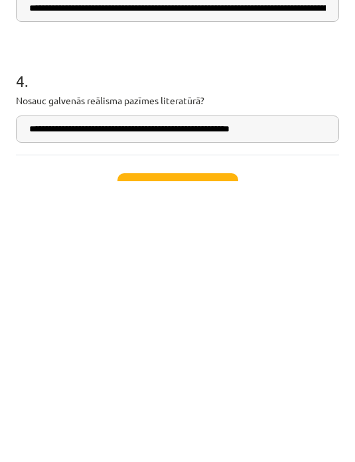
type input "**********"
click at [296, 329] on h1 "4 ." at bounding box center [177, 349] width 323 height 41
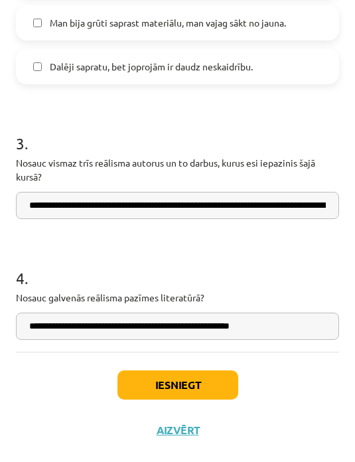
scroll to position [1082, 0]
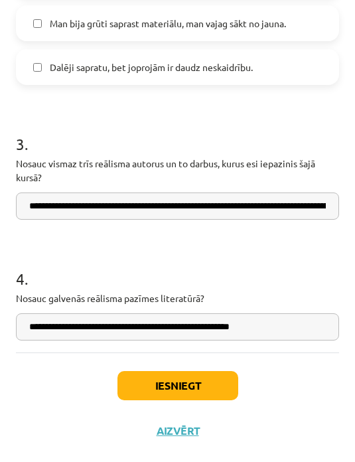
click at [205, 378] on button "Iesniegt" at bounding box center [178, 385] width 121 height 29
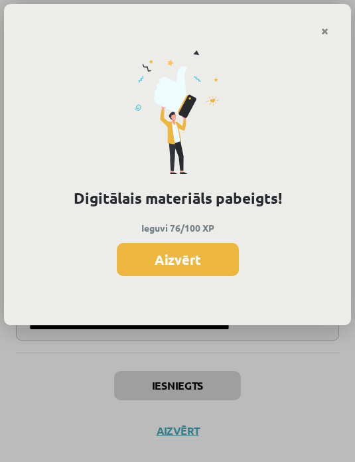
scroll to position [997, 0]
click at [205, 257] on button "Aizvērt" at bounding box center [178, 259] width 122 height 33
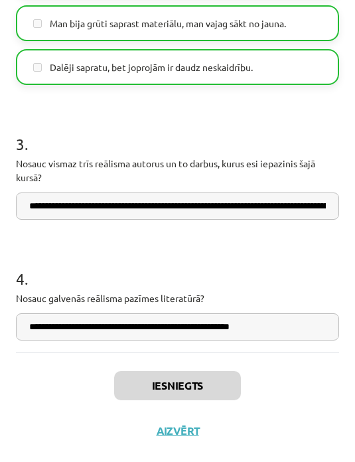
click at [201, 433] on button "Aizvērt" at bounding box center [178, 430] width 50 height 13
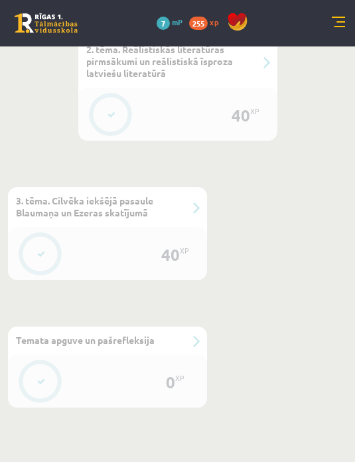
click at [249, 358] on div "0 XP #1 Pirms sāc mācīties! Ievada daļa 0 XP #2 Vārdnīca 20 XP #3 1.tēma. Reāli…" at bounding box center [177, 24] width 339 height 766
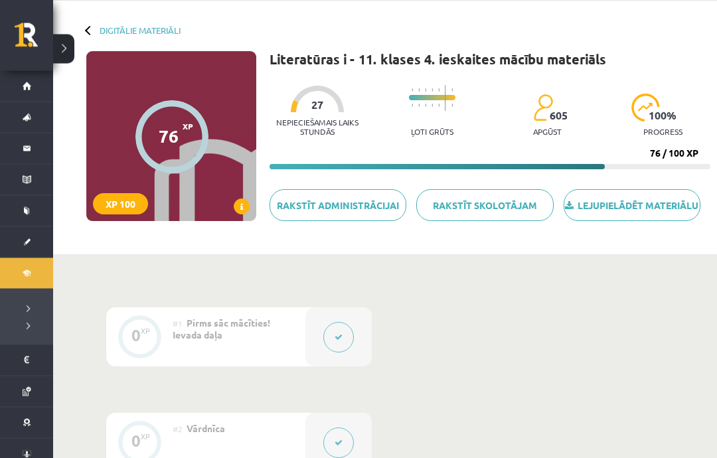
scroll to position [0, 0]
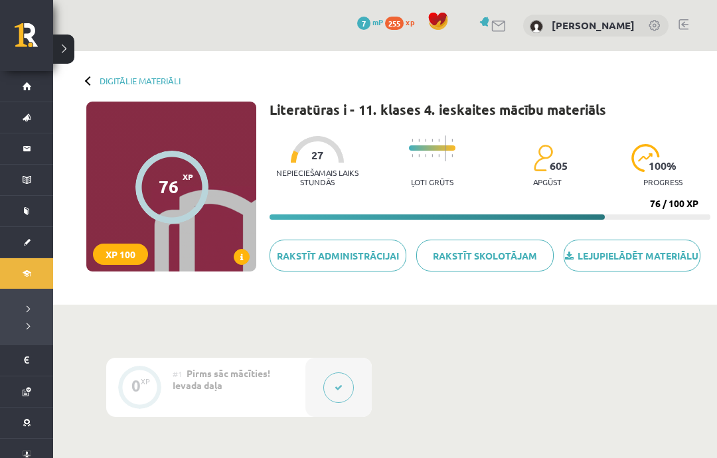
click at [26, 253] on link "[DEMOGRAPHIC_DATA]" at bounding box center [26, 242] width 53 height 31
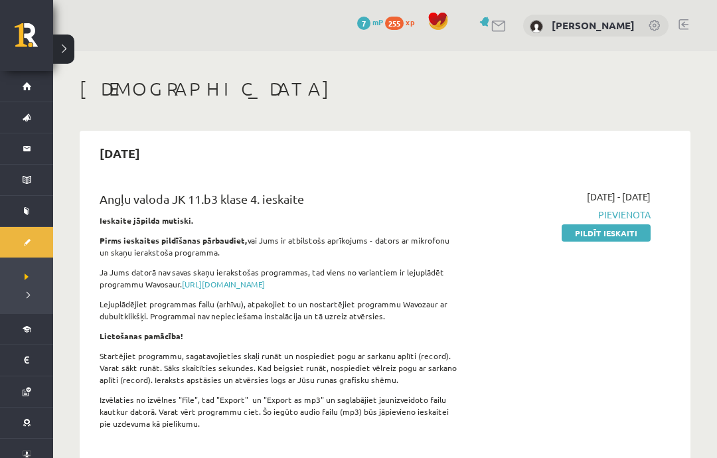
click at [638, 303] on div "2025-10-06 - 2025-10-13 Pievienota Pildīt ieskaiti" at bounding box center [565, 314] width 191 height 248
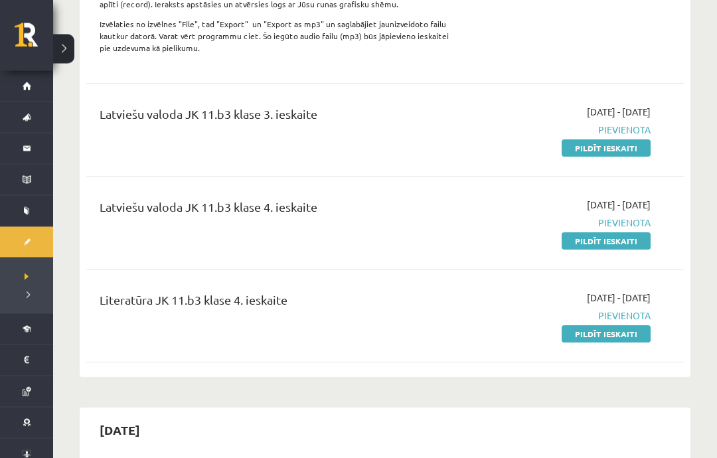
scroll to position [376, 0]
click at [637, 147] on link "Pildīt ieskaiti" at bounding box center [606, 147] width 89 height 17
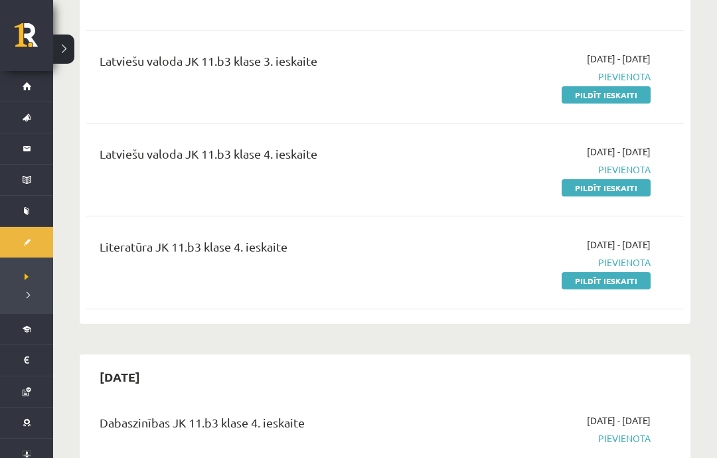
click at [620, 195] on link "Pildīt ieskaiti" at bounding box center [606, 187] width 89 height 17
click at [611, 279] on link "Pildīt ieskaiti" at bounding box center [606, 280] width 89 height 17
